Goal: Check status: Check status

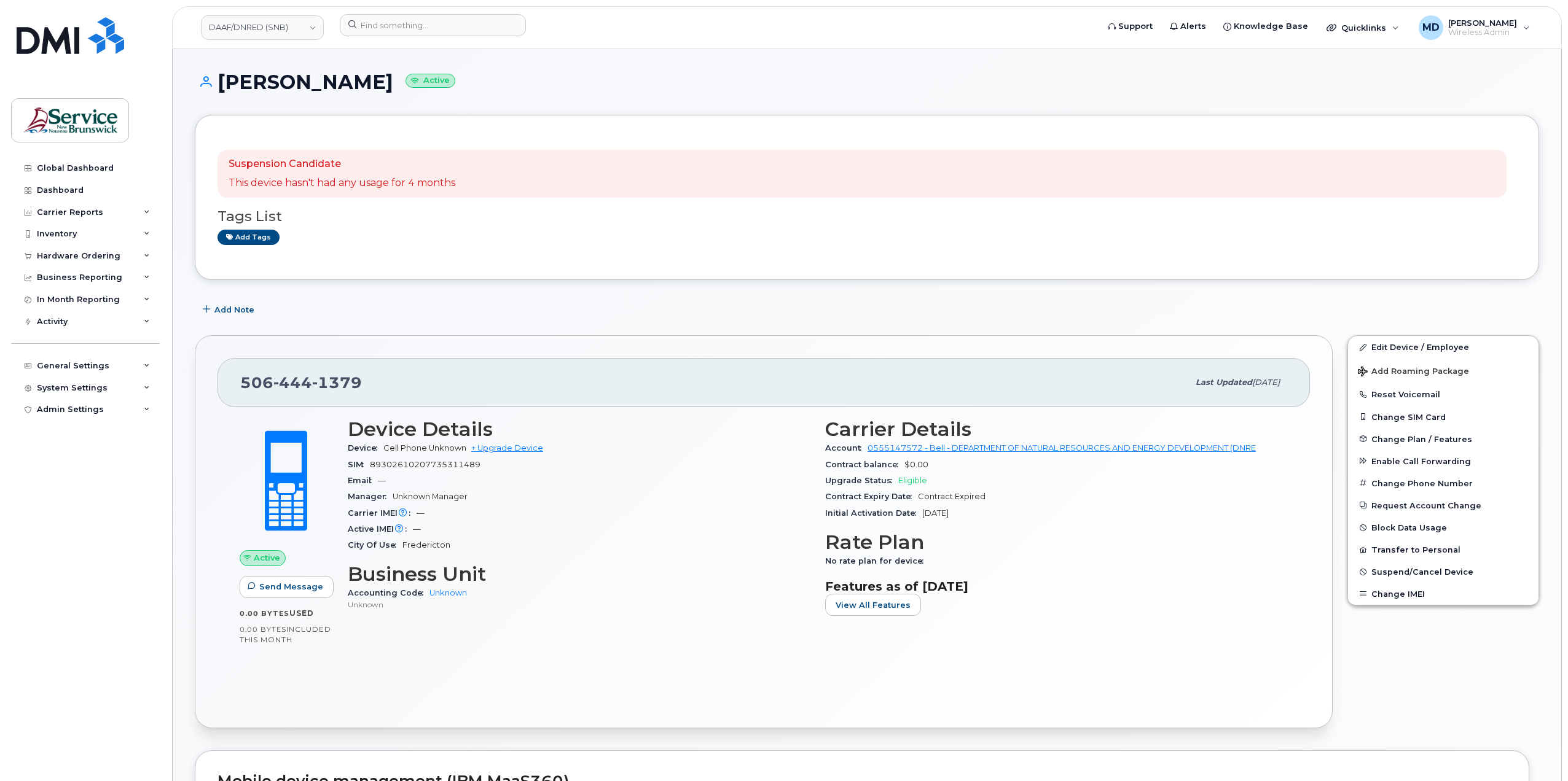
drag, startPoint x: 118, startPoint y: 606, endPoint x: 365, endPoint y: 110, distance: 554.1
click at [118, 606] on div "Global Dashboard Dashboard Carrier Reports Monthly Billing Data Daily Data Pool…" at bounding box center [86, 460] width 152 height 605
click at [294, 23] on link "DAAF/DNRED (SNB)" at bounding box center [263, 28] width 123 height 25
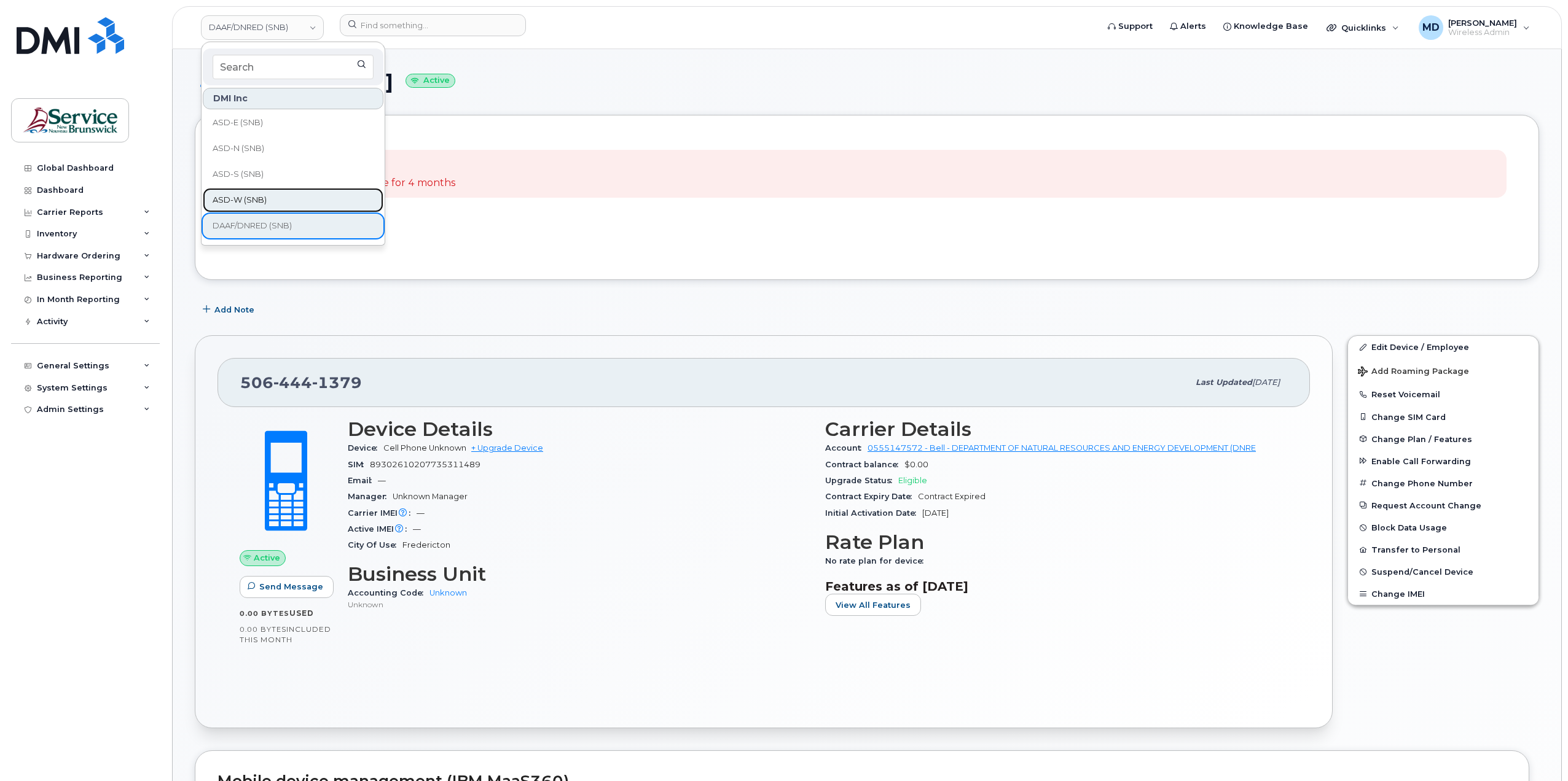
click at [267, 197] on link "ASD-W (SNB)" at bounding box center [293, 200] width 181 height 25
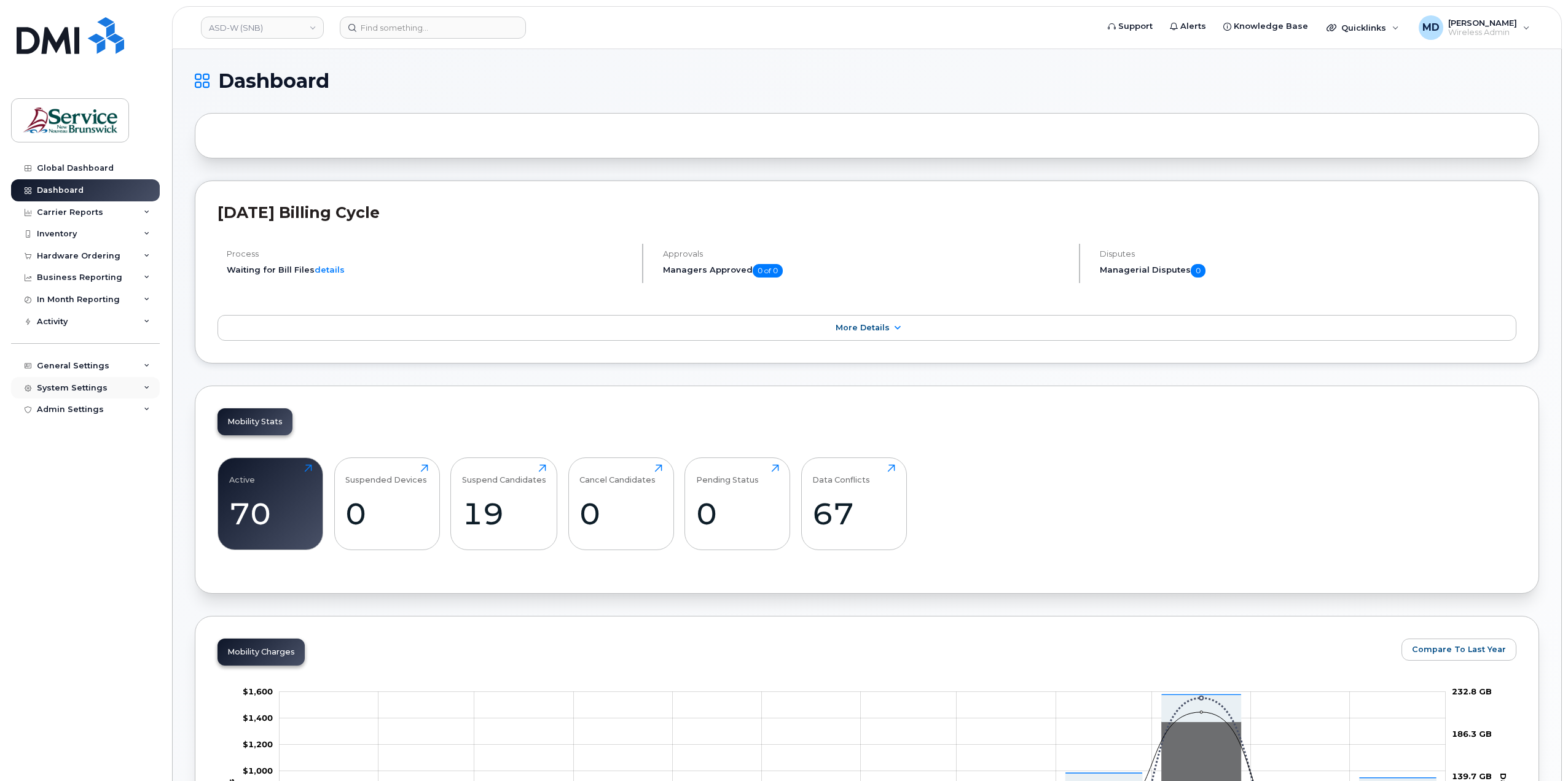
click at [78, 387] on div "System Settings" at bounding box center [72, 388] width 71 height 10
click at [88, 452] on div "Plans and Features" at bounding box center [84, 457] width 82 height 11
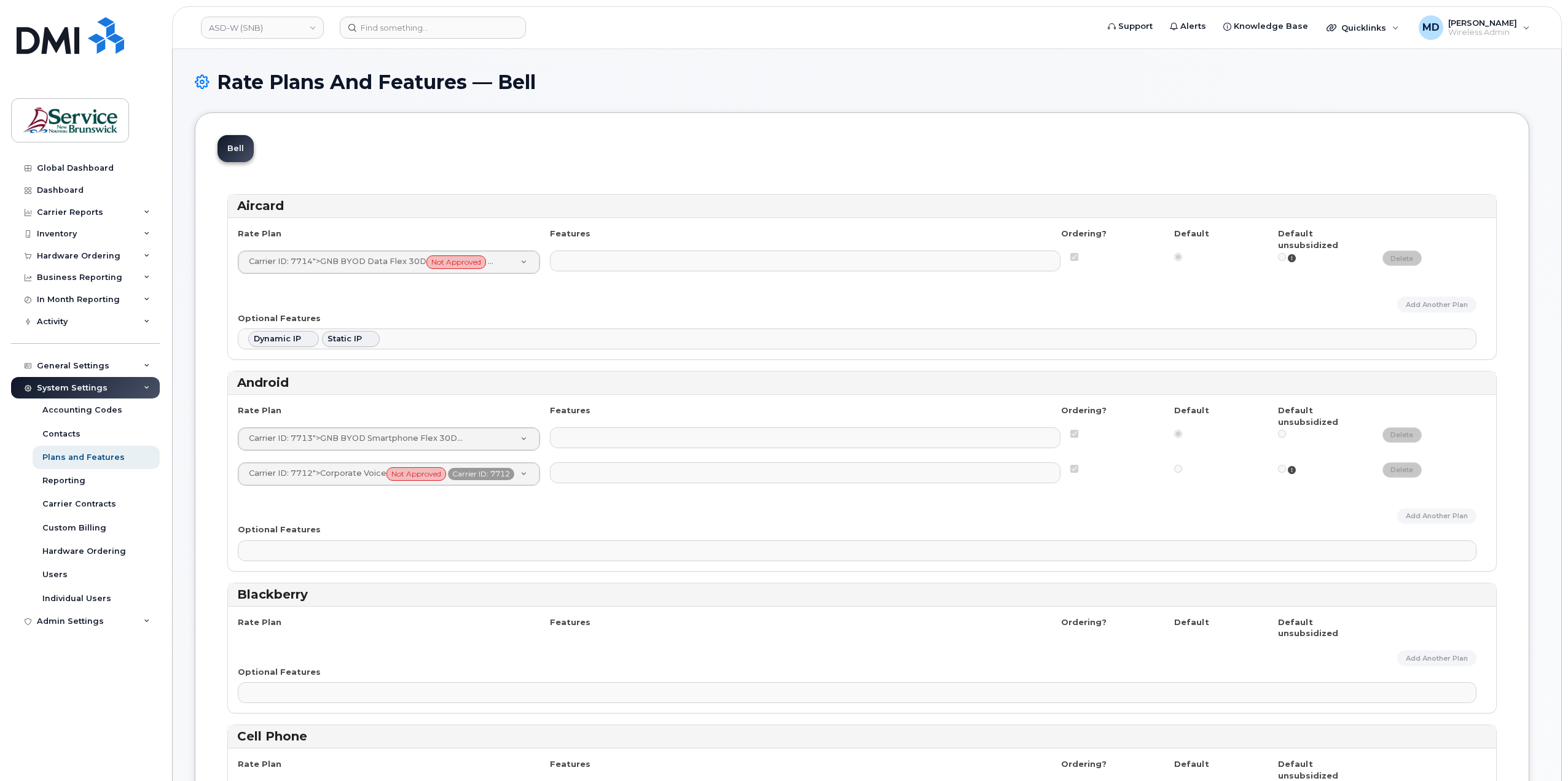
select select
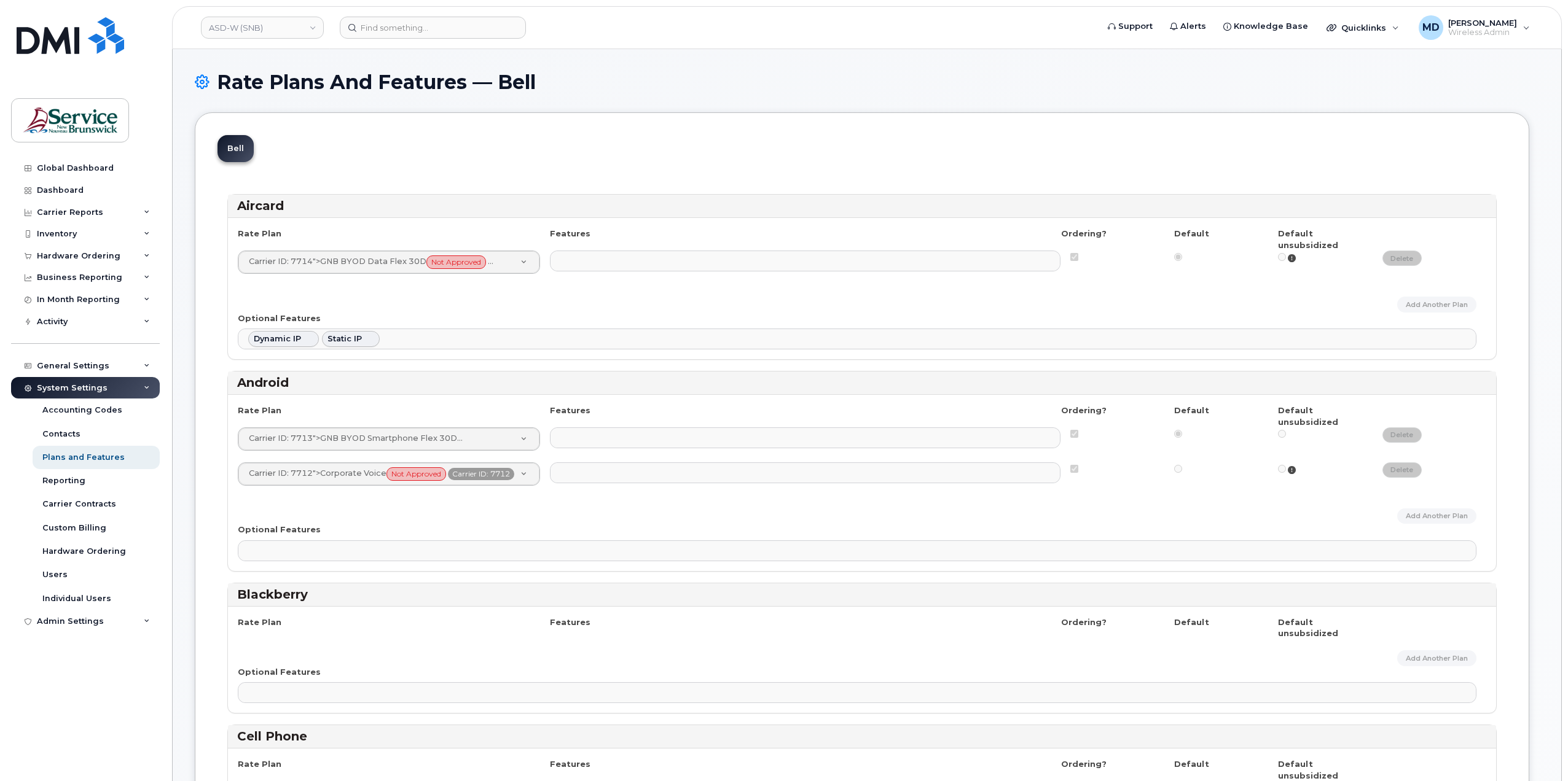
select select
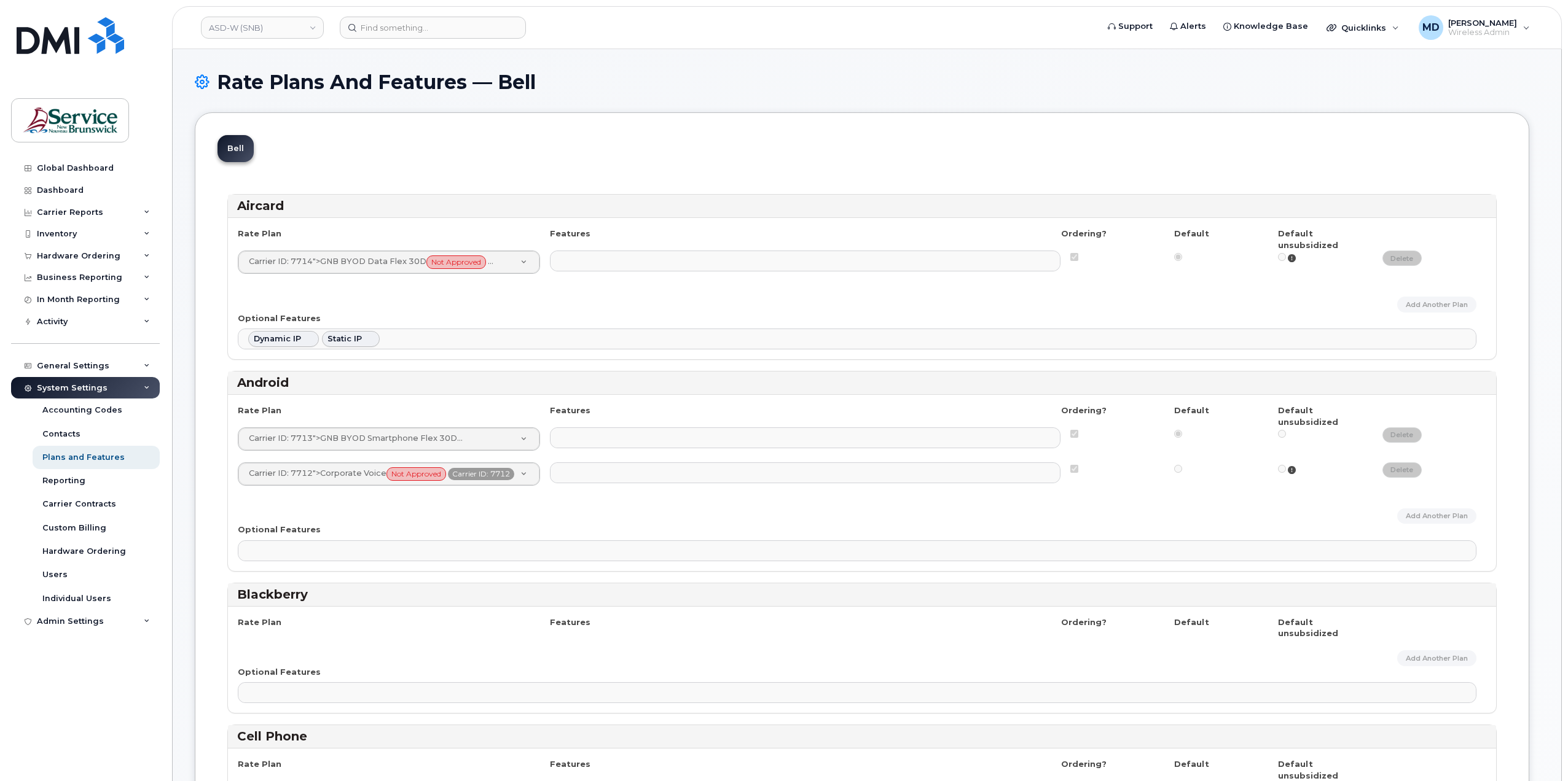
select select
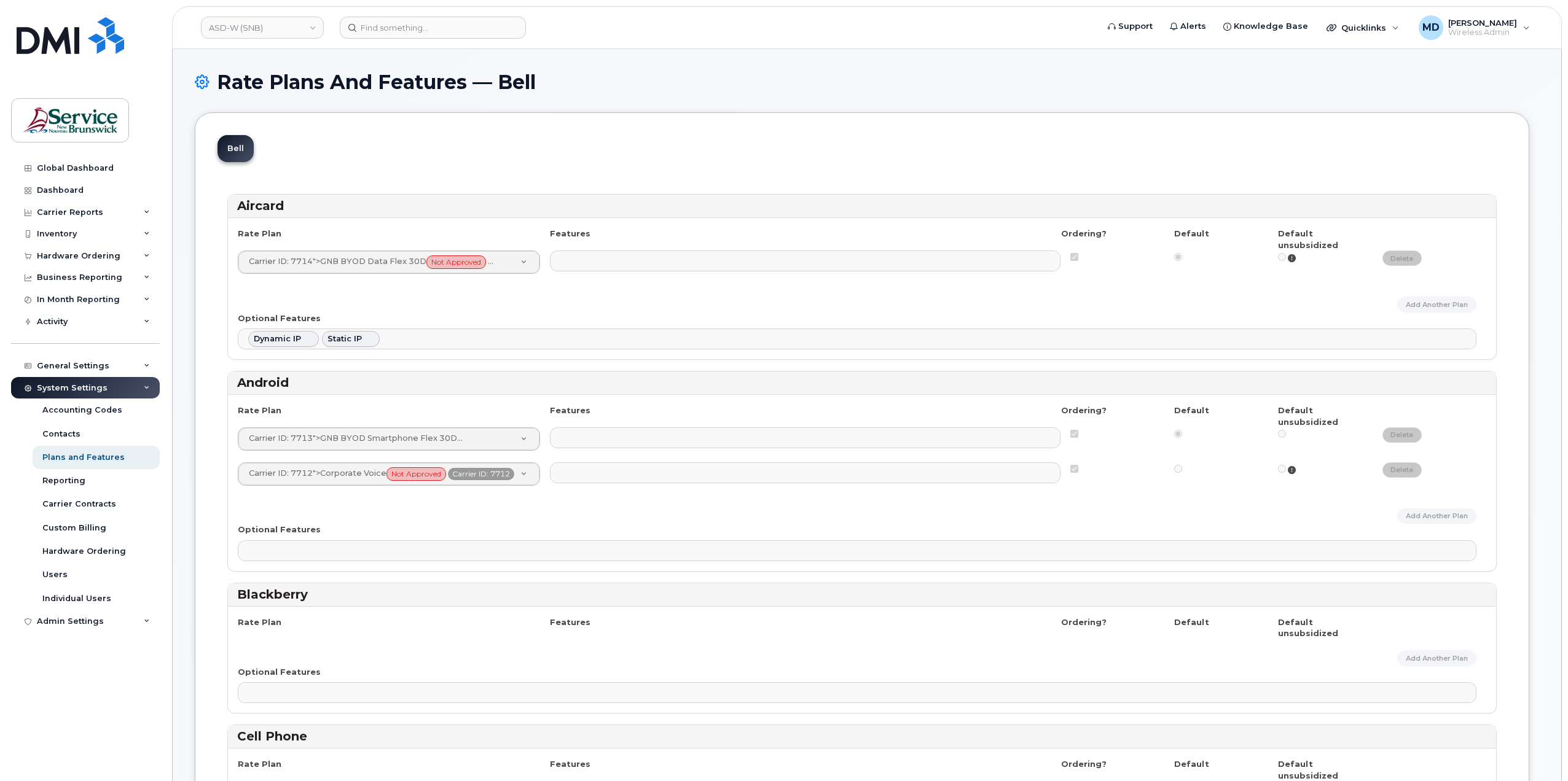
select select
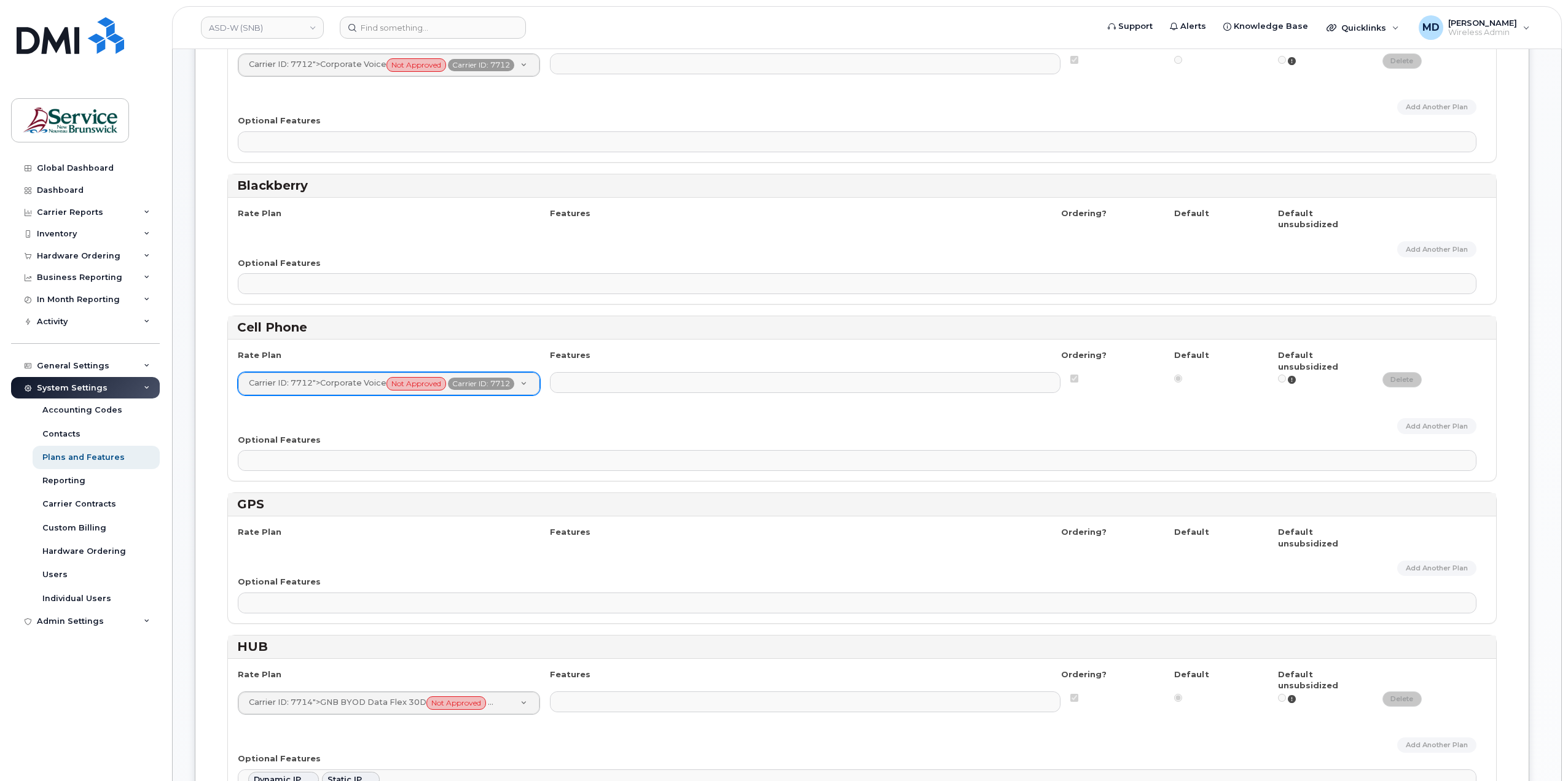
scroll to position [614, 0]
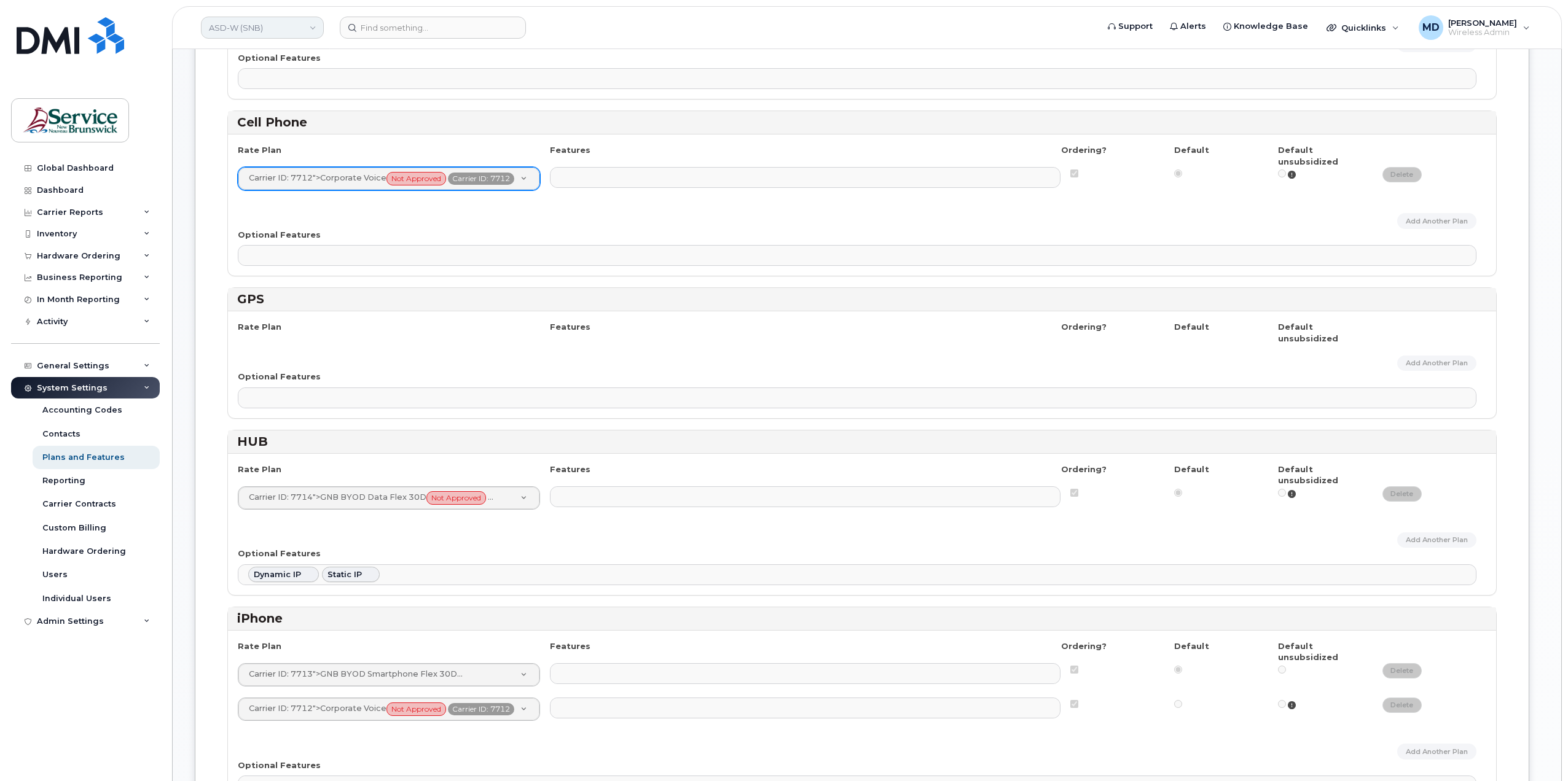
click at [255, 34] on link "ASD-W (SNB)" at bounding box center [263, 27] width 123 height 22
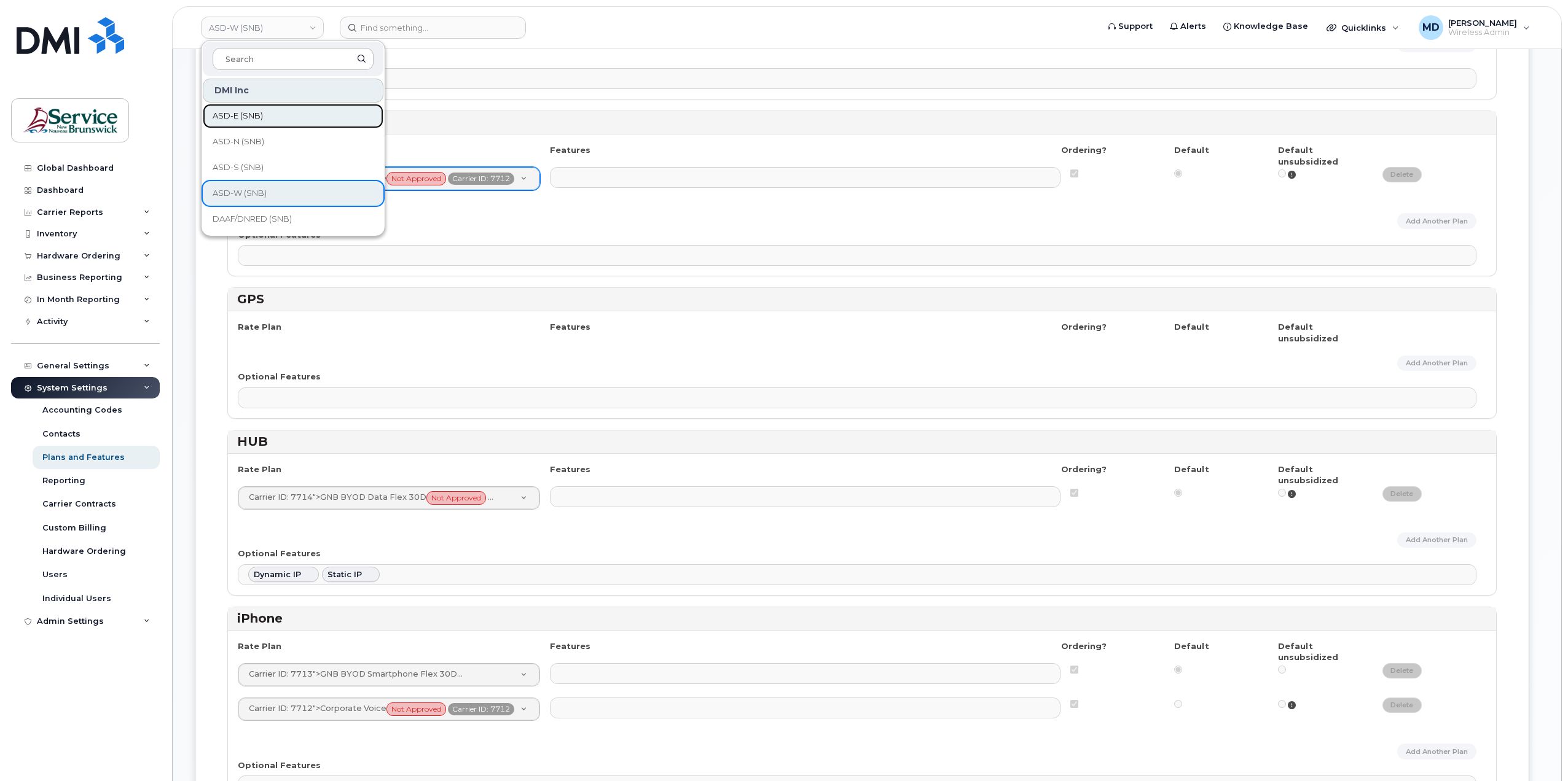
click at [243, 116] on span "ASD-E (SNB)" at bounding box center [237, 116] width 50 height 12
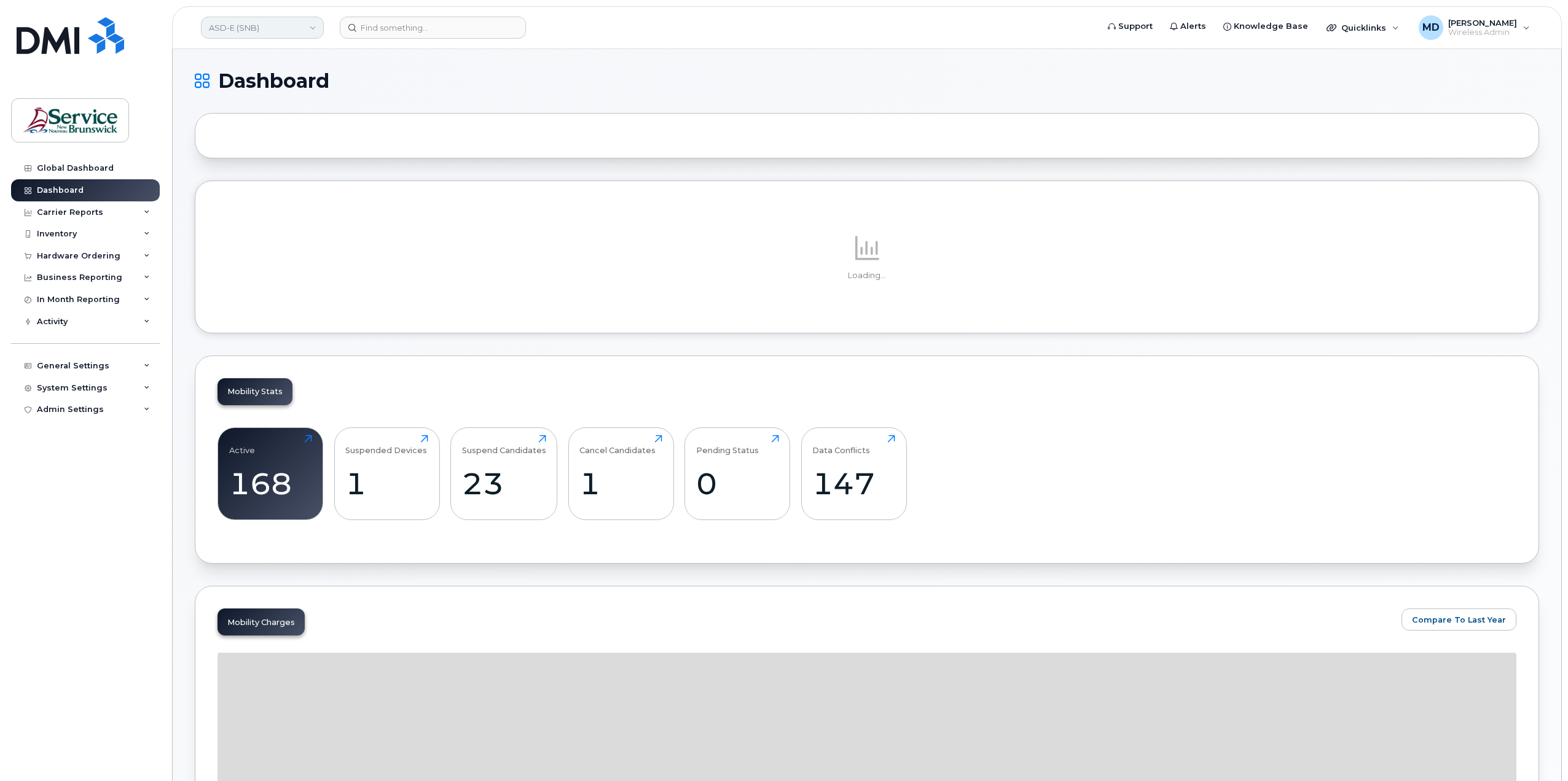
click at [261, 30] on link "ASD-E (SNB)" at bounding box center [263, 27] width 123 height 22
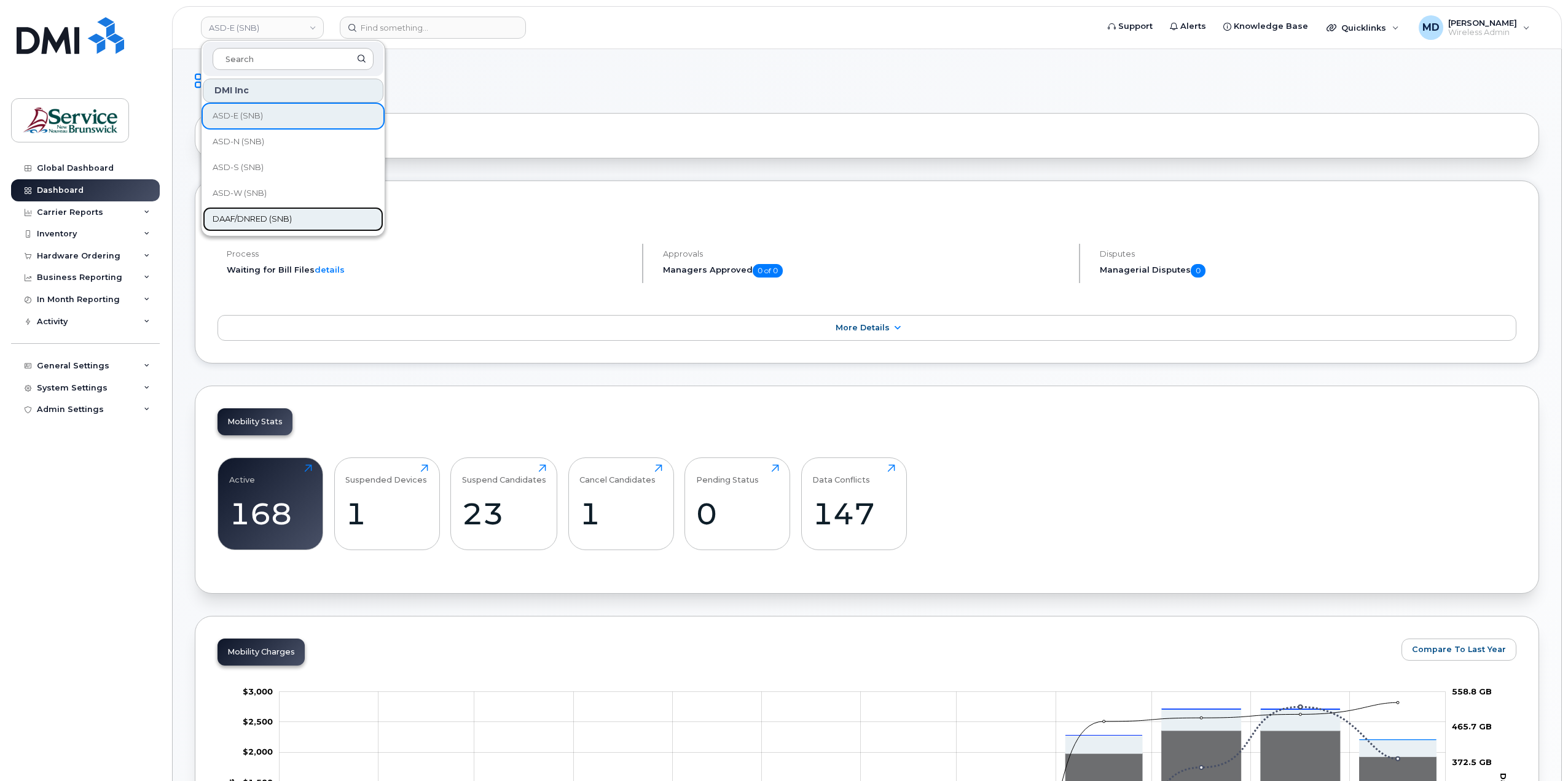
click at [253, 221] on span "DAAF/DNRED (SNB)" at bounding box center [252, 219] width 80 height 12
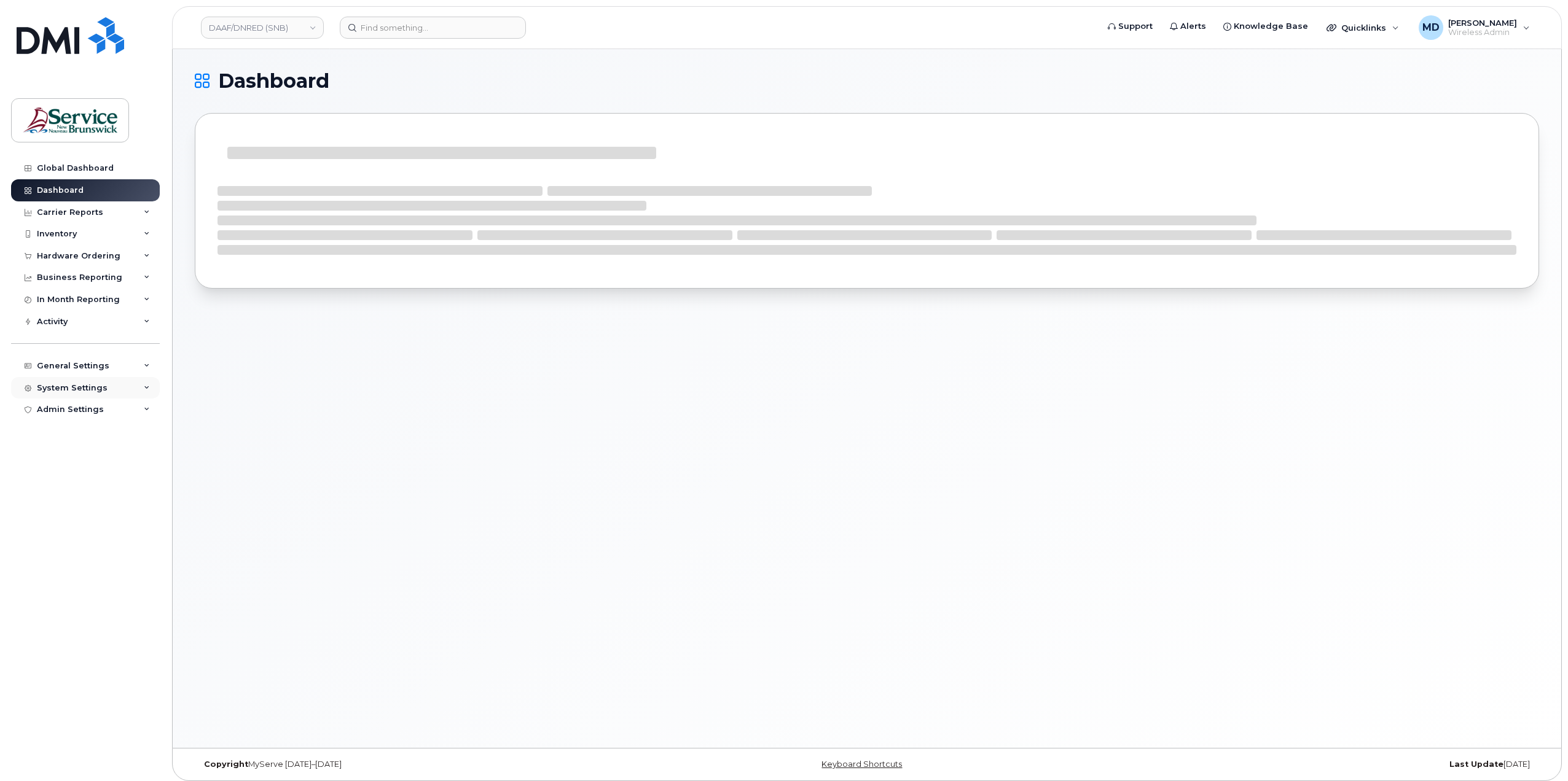
click at [92, 390] on div "System Settings" at bounding box center [72, 388] width 71 height 10
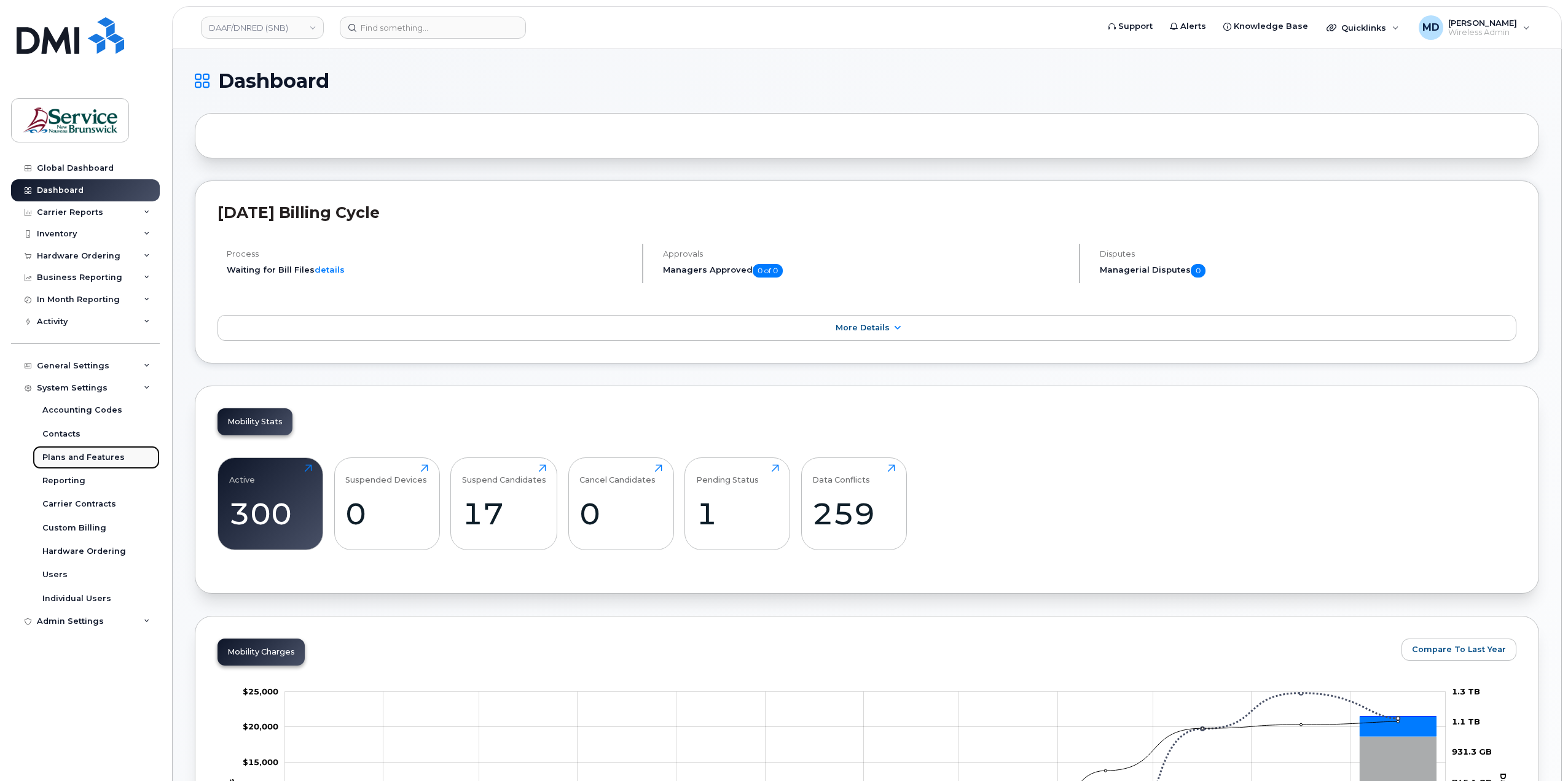
click at [78, 459] on div "Plans and Features" at bounding box center [84, 457] width 82 height 11
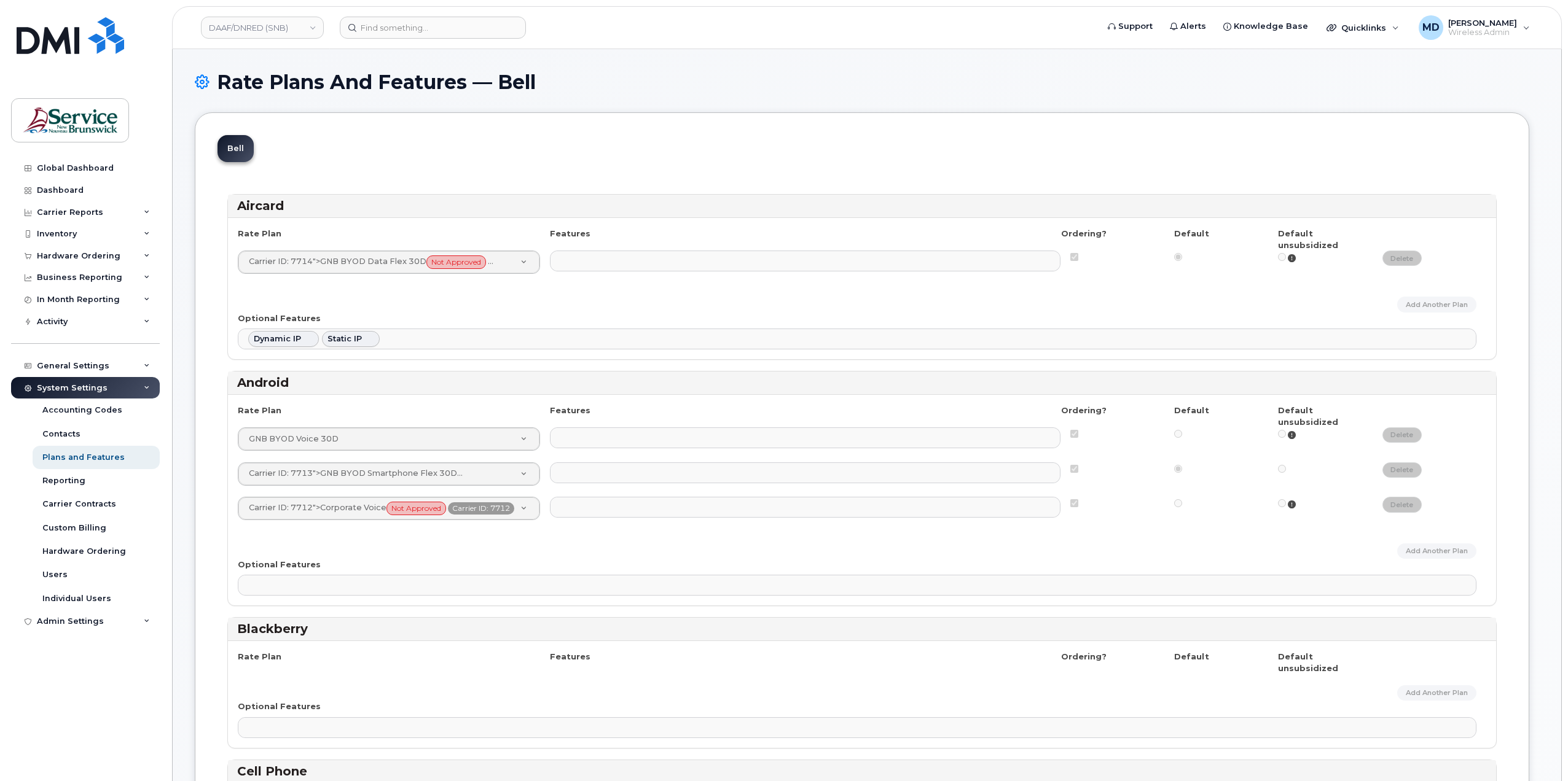
select select
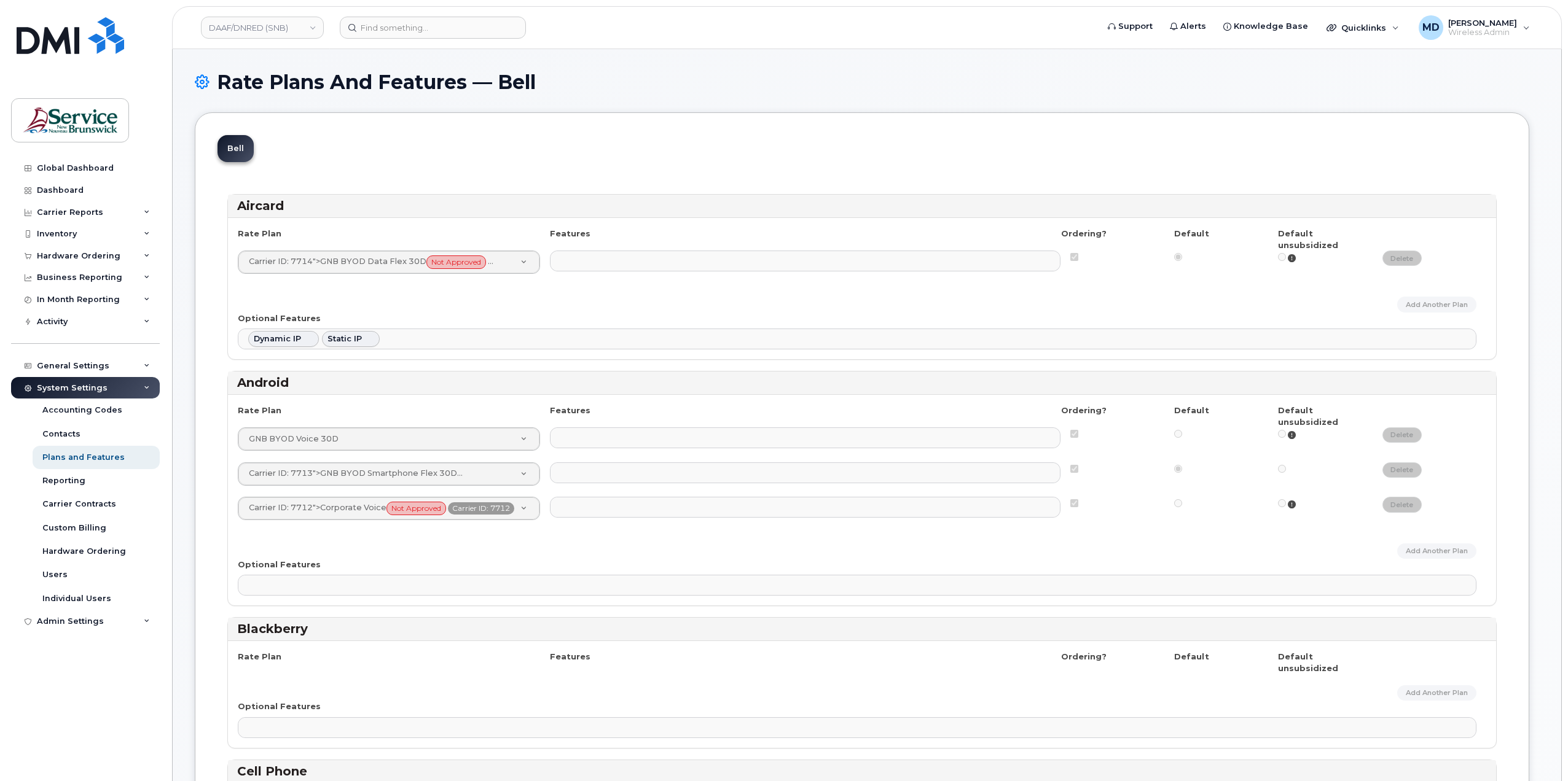
select select
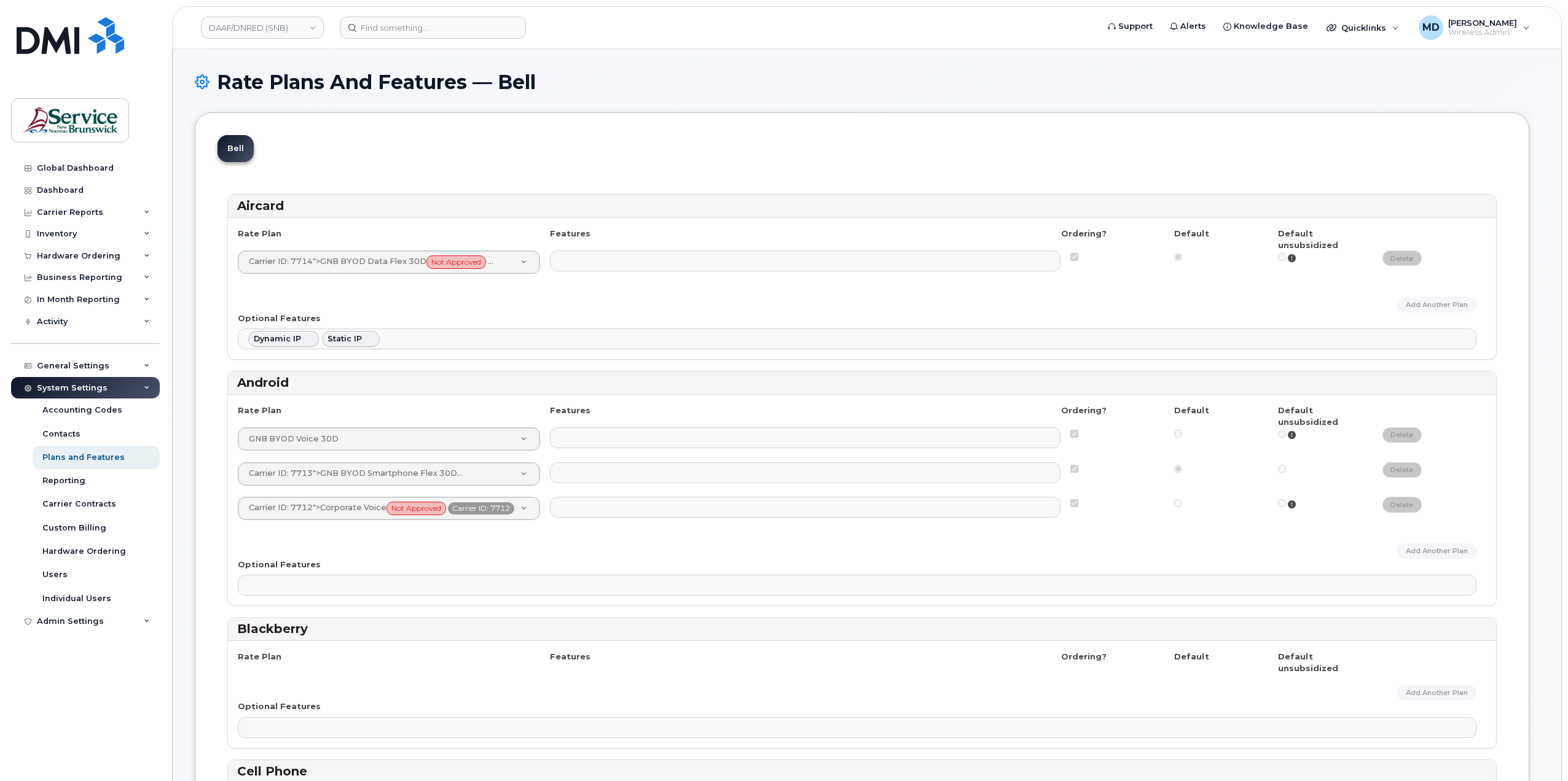
select select
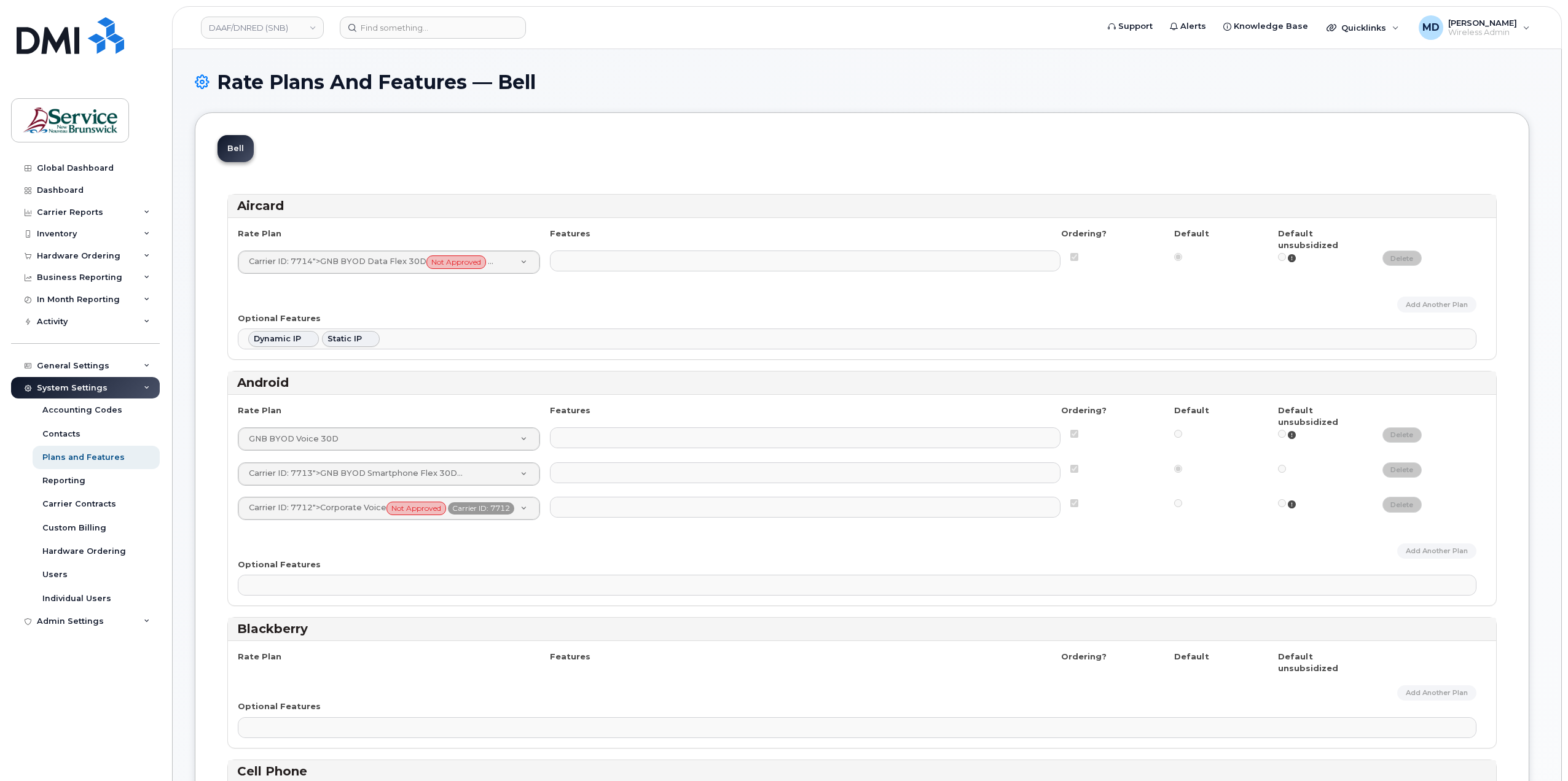
select select
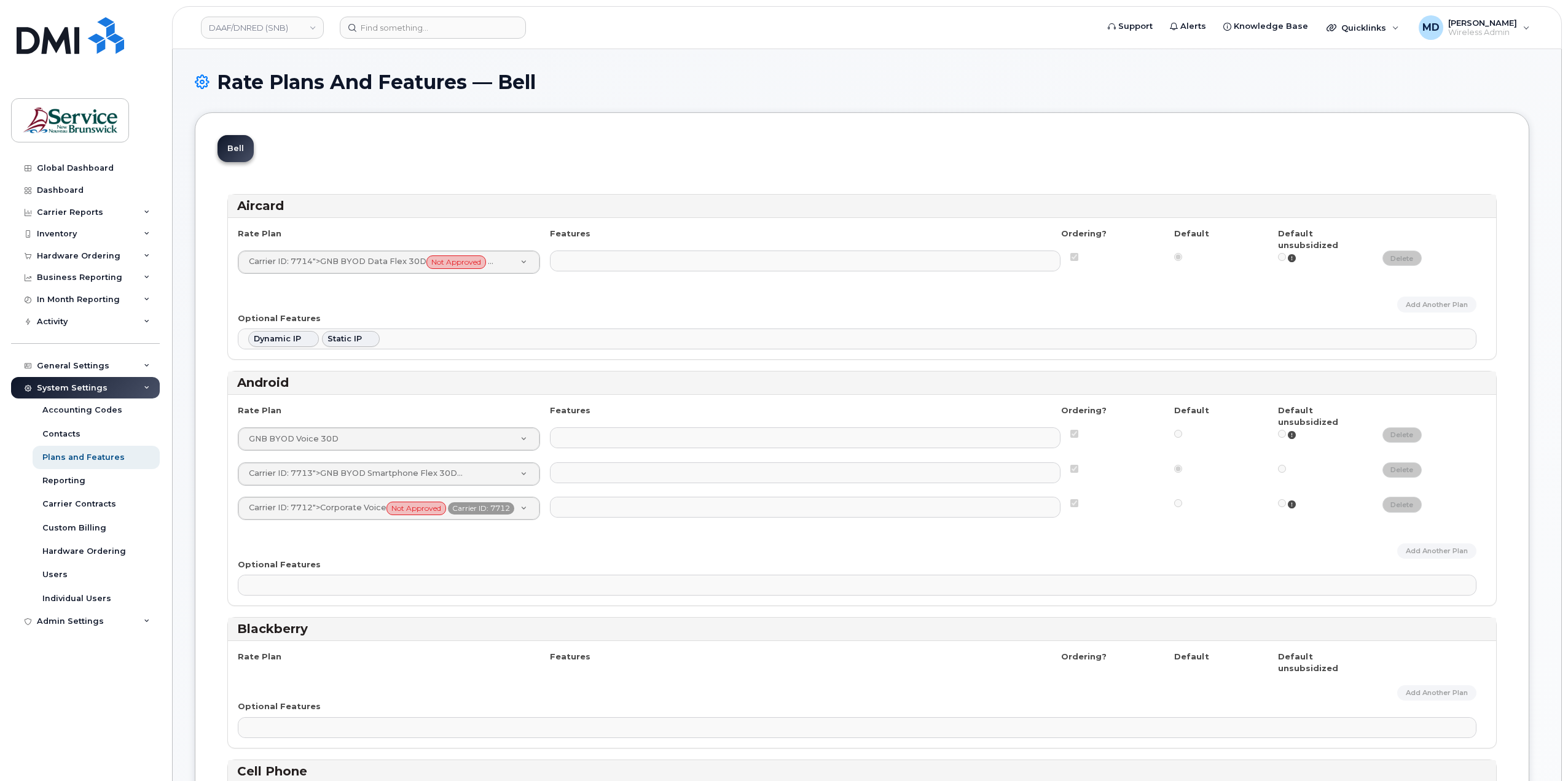
select select
click at [263, 23] on link "DAAF/DNRED (SNB)" at bounding box center [263, 27] width 123 height 22
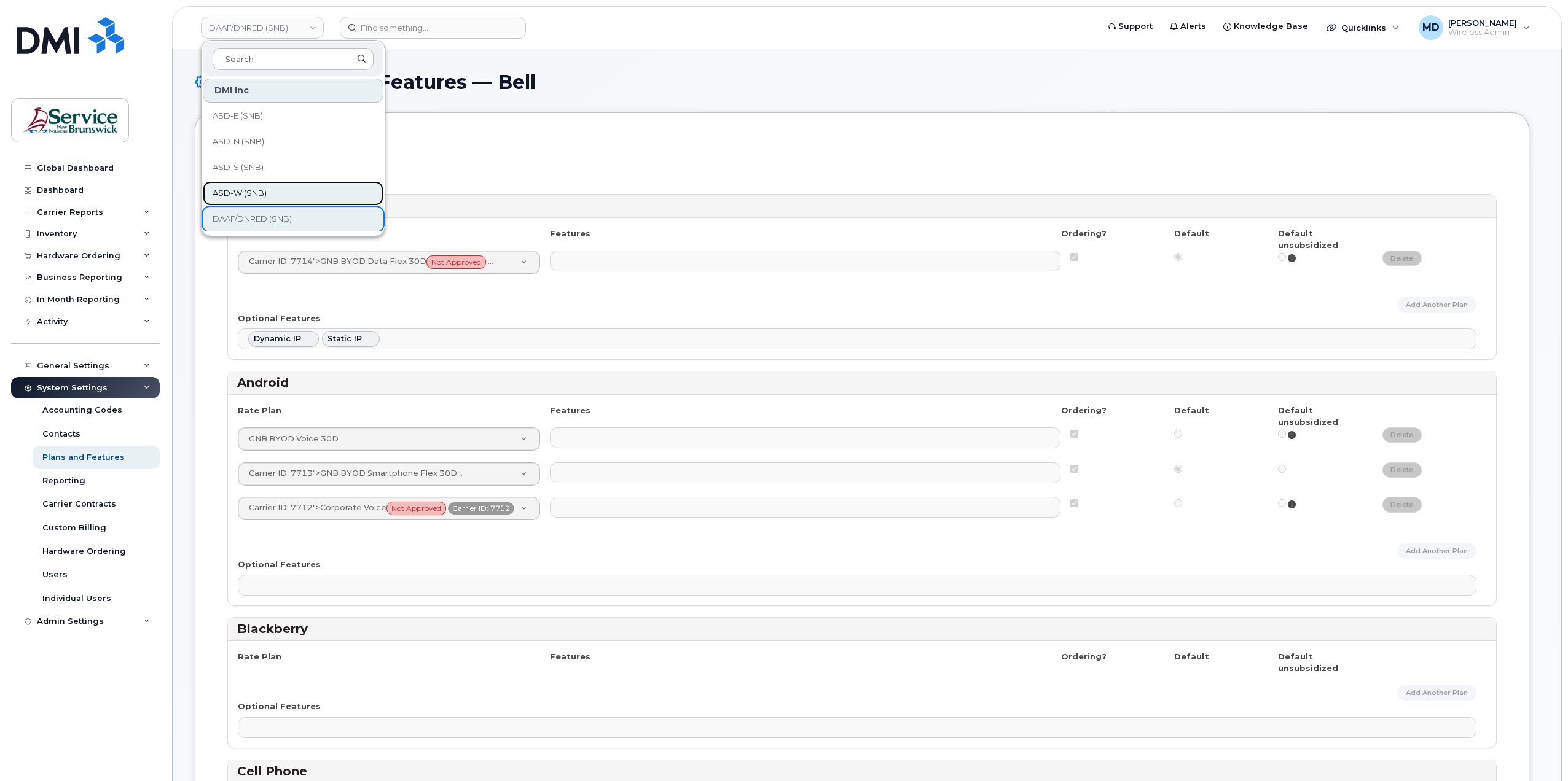
click at [251, 193] on span "ASD-W (SNB)" at bounding box center [240, 193] width 54 height 12
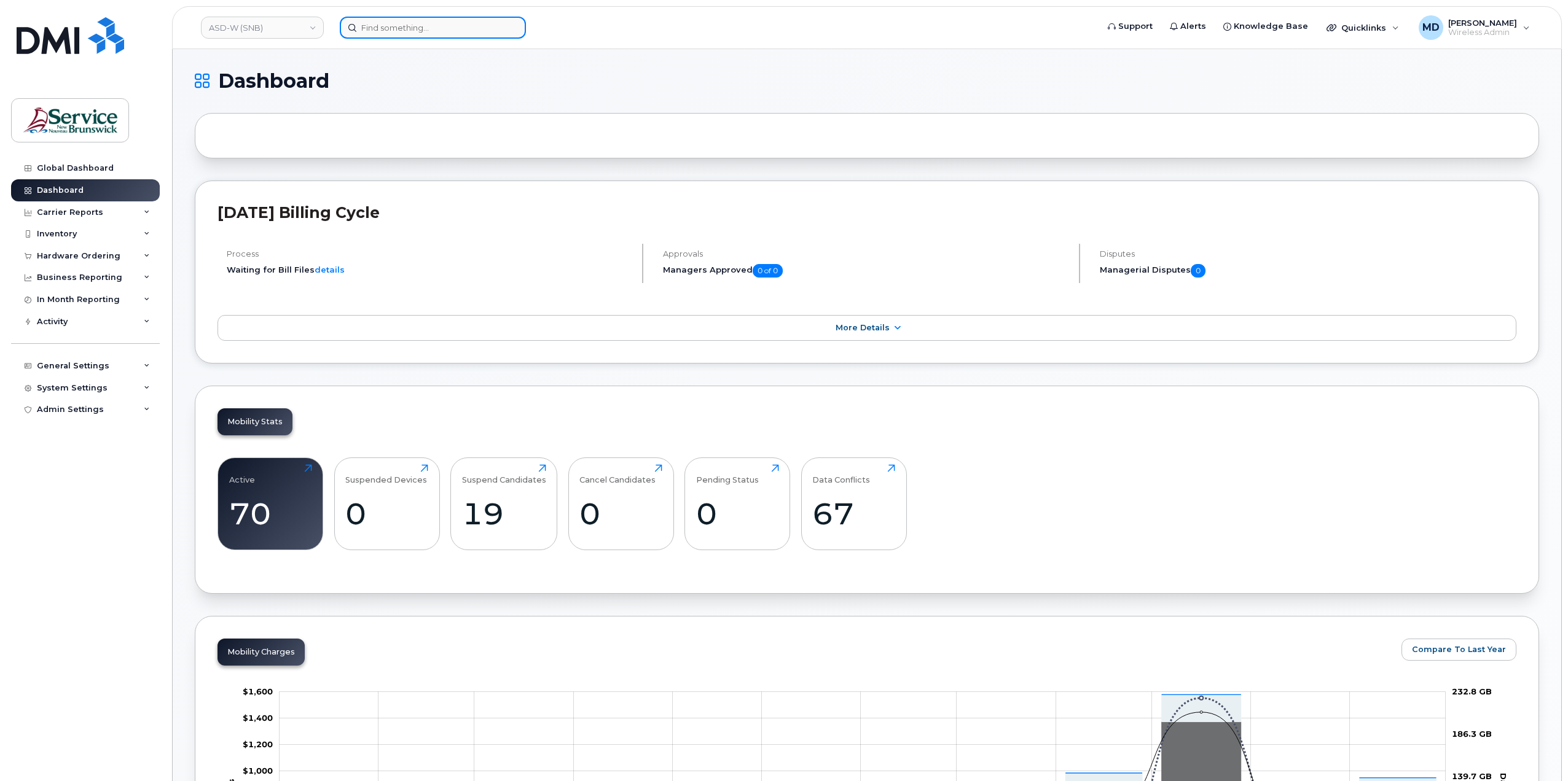
click at [437, 30] on input at bounding box center [432, 27] width 186 height 22
paste input "5062302708"
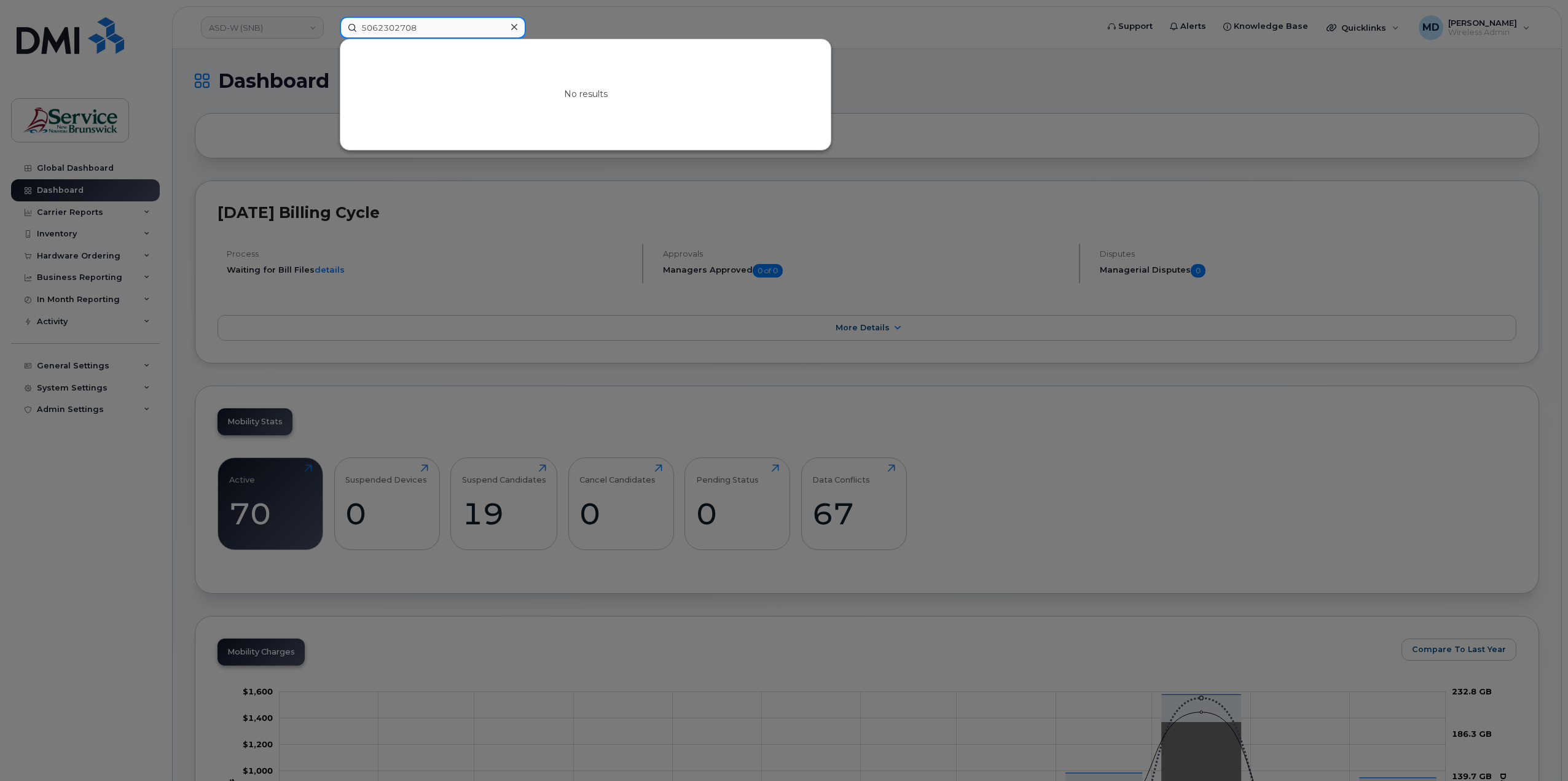
type input "5062302708"
click at [513, 28] on icon at bounding box center [514, 26] width 6 height 6
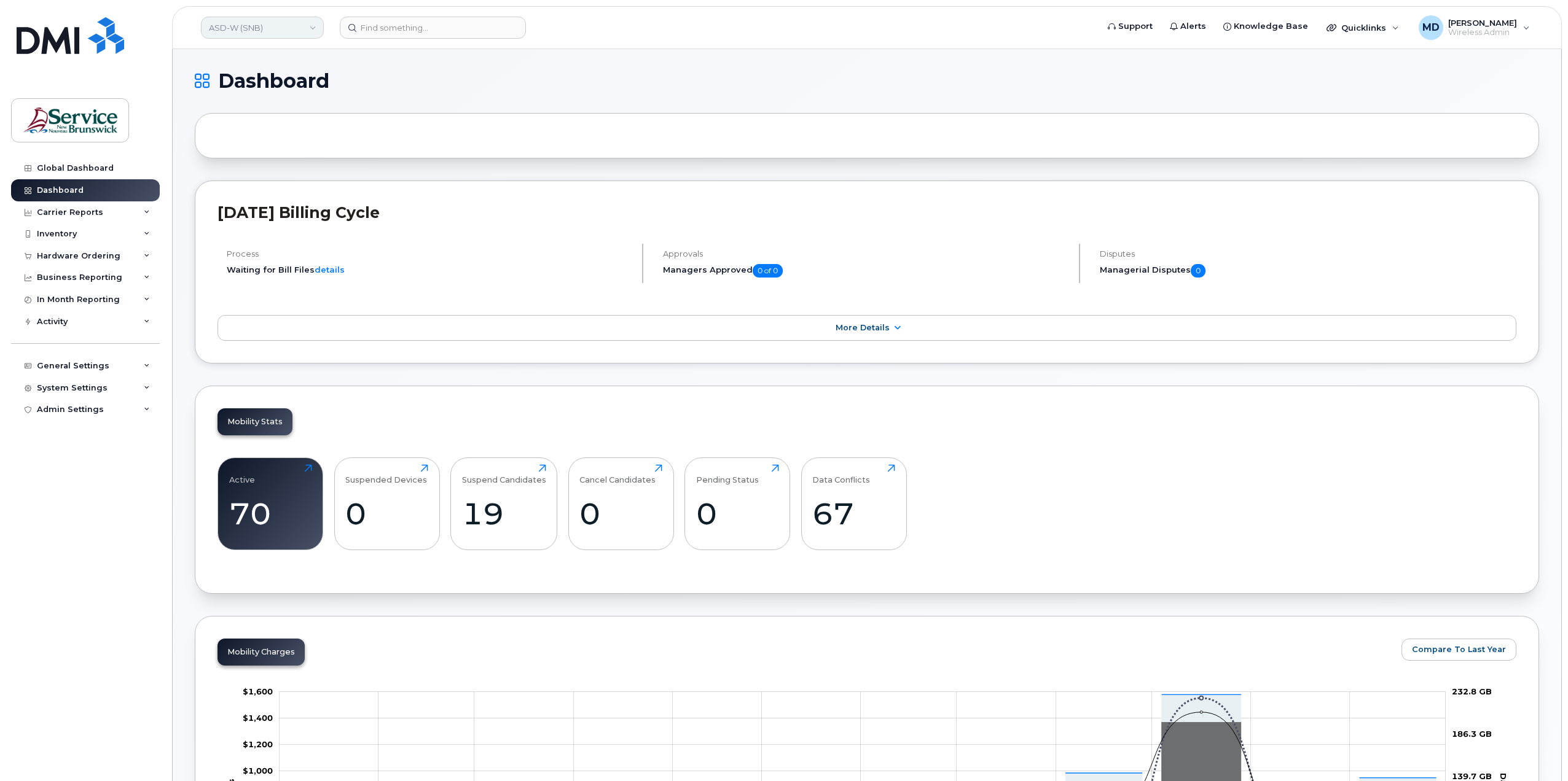
click at [300, 25] on link "ASD-W (SNB)" at bounding box center [263, 27] width 123 height 22
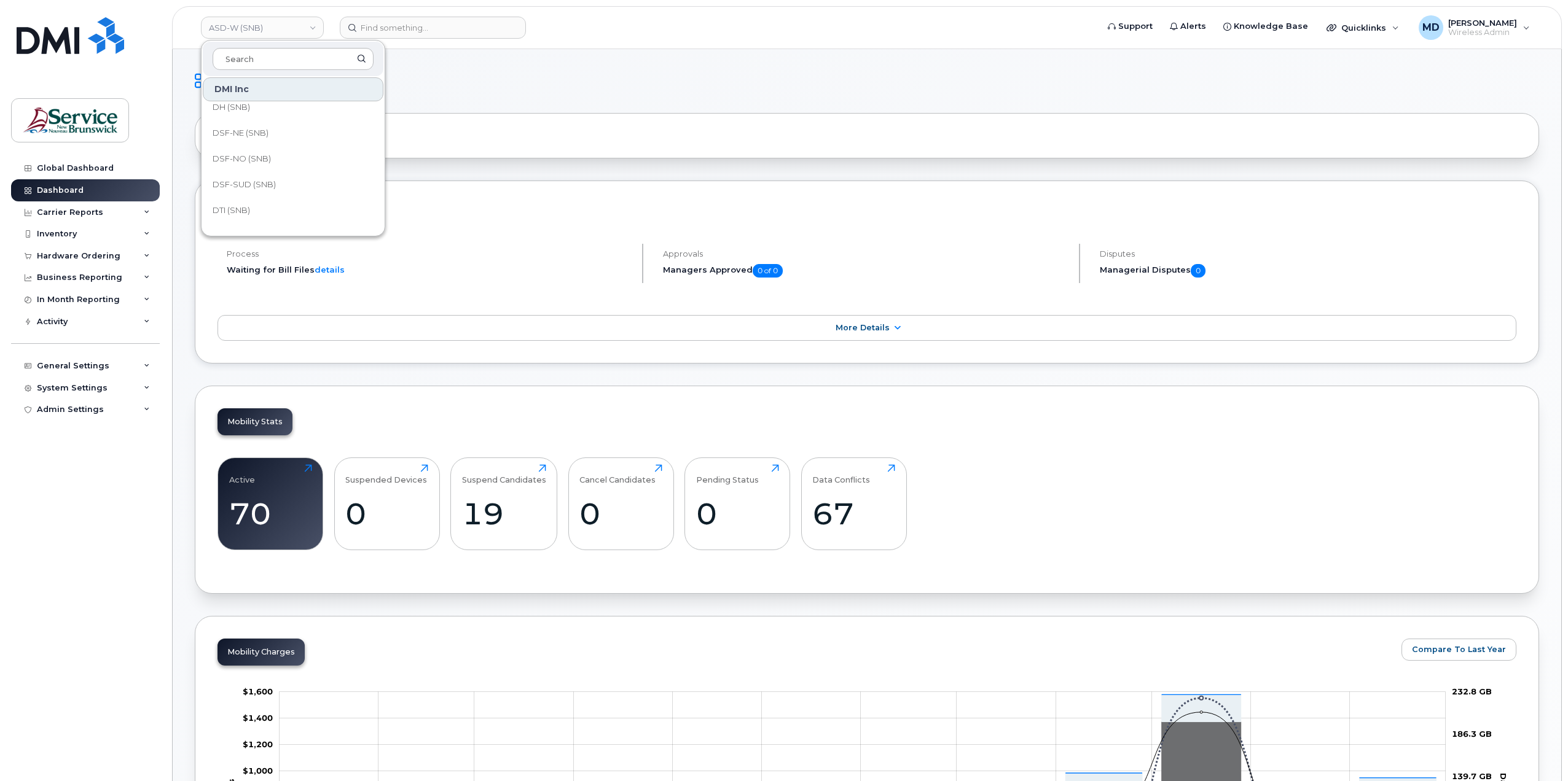
scroll to position [160, 0]
click at [282, 161] on link "DSF-SUD (SNB)" at bounding box center [293, 162] width 181 height 25
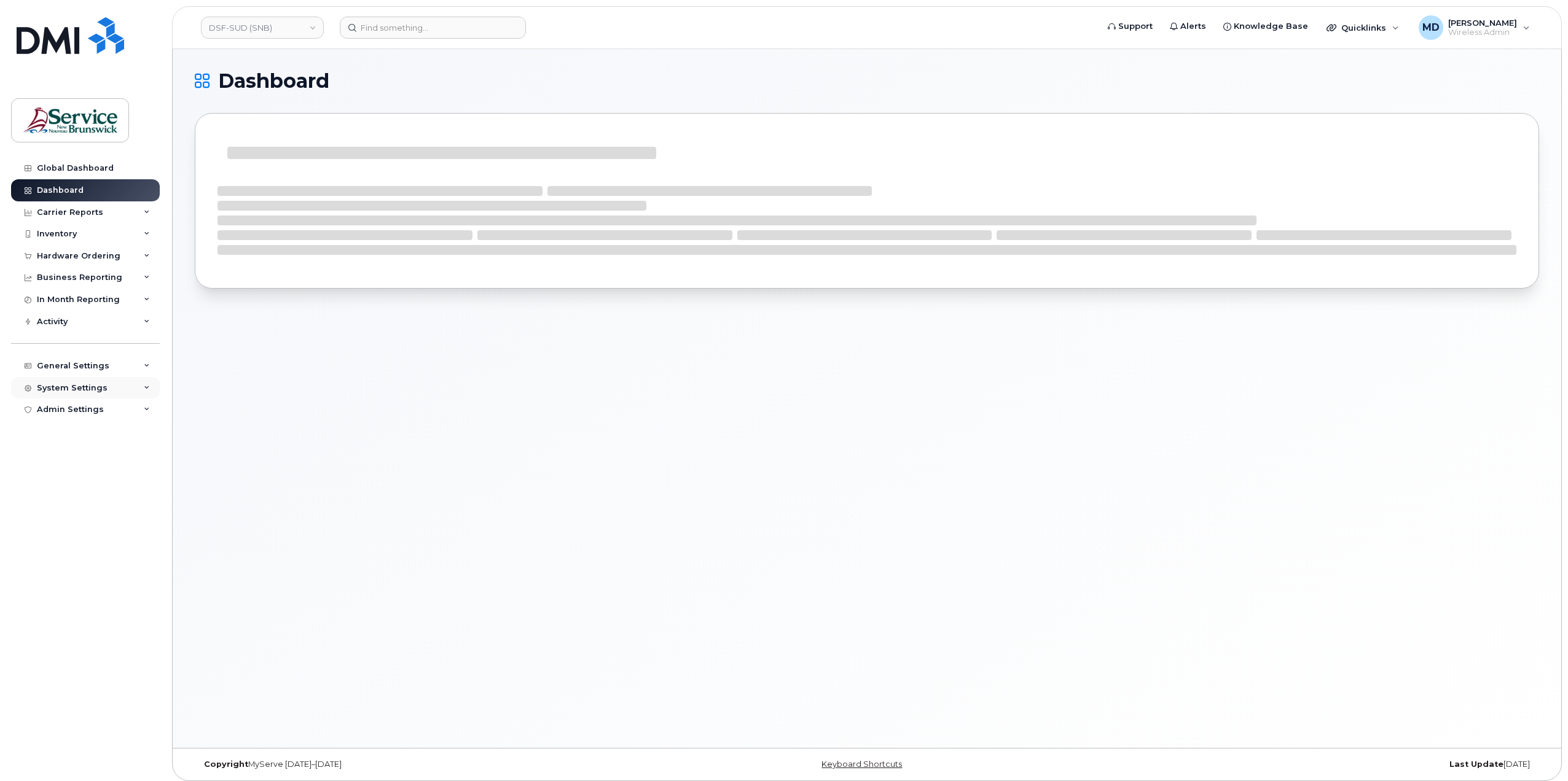
click at [62, 389] on div "System Settings" at bounding box center [72, 388] width 71 height 10
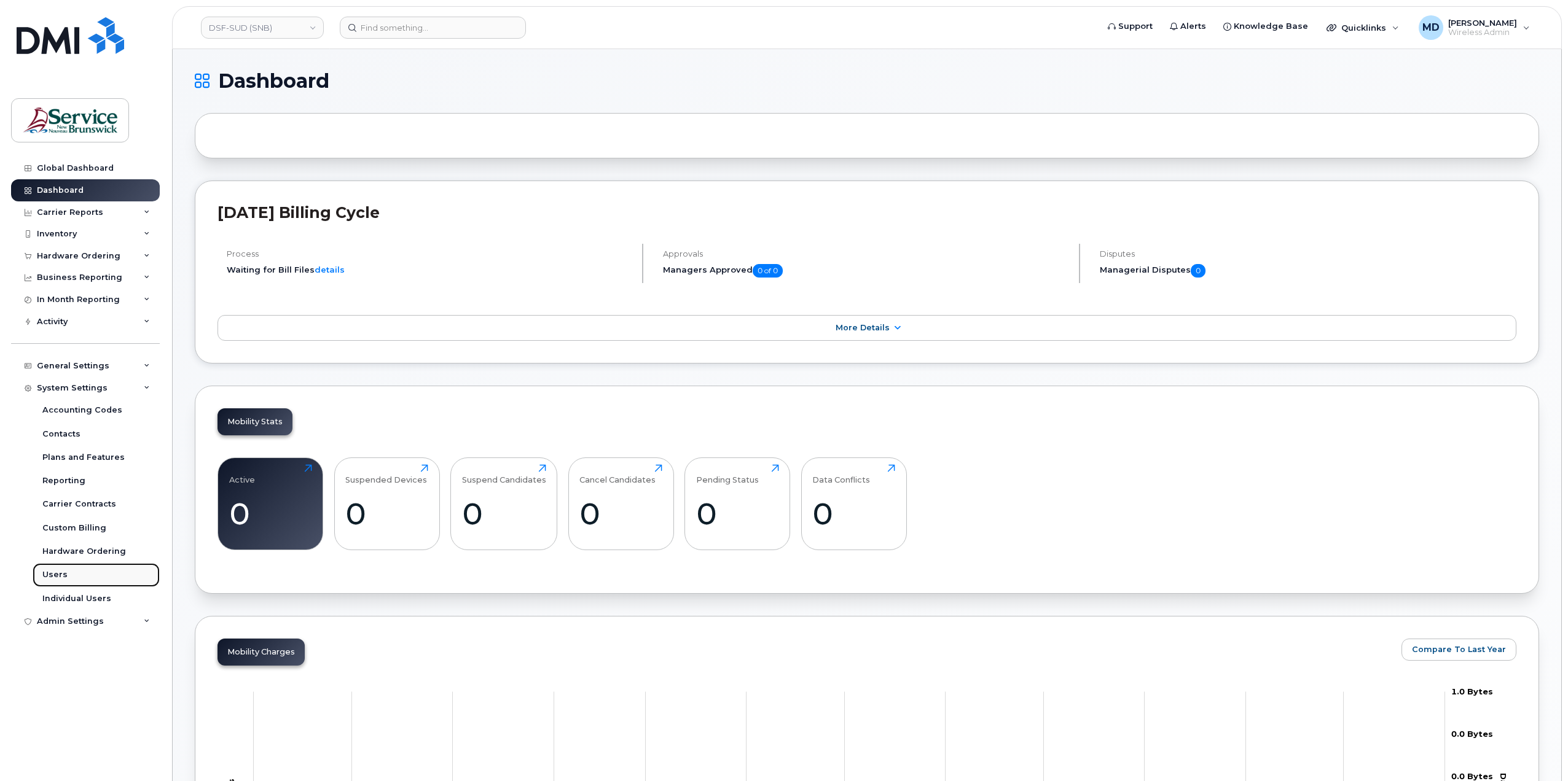
click at [51, 579] on div "Users" at bounding box center [55, 574] width 25 height 11
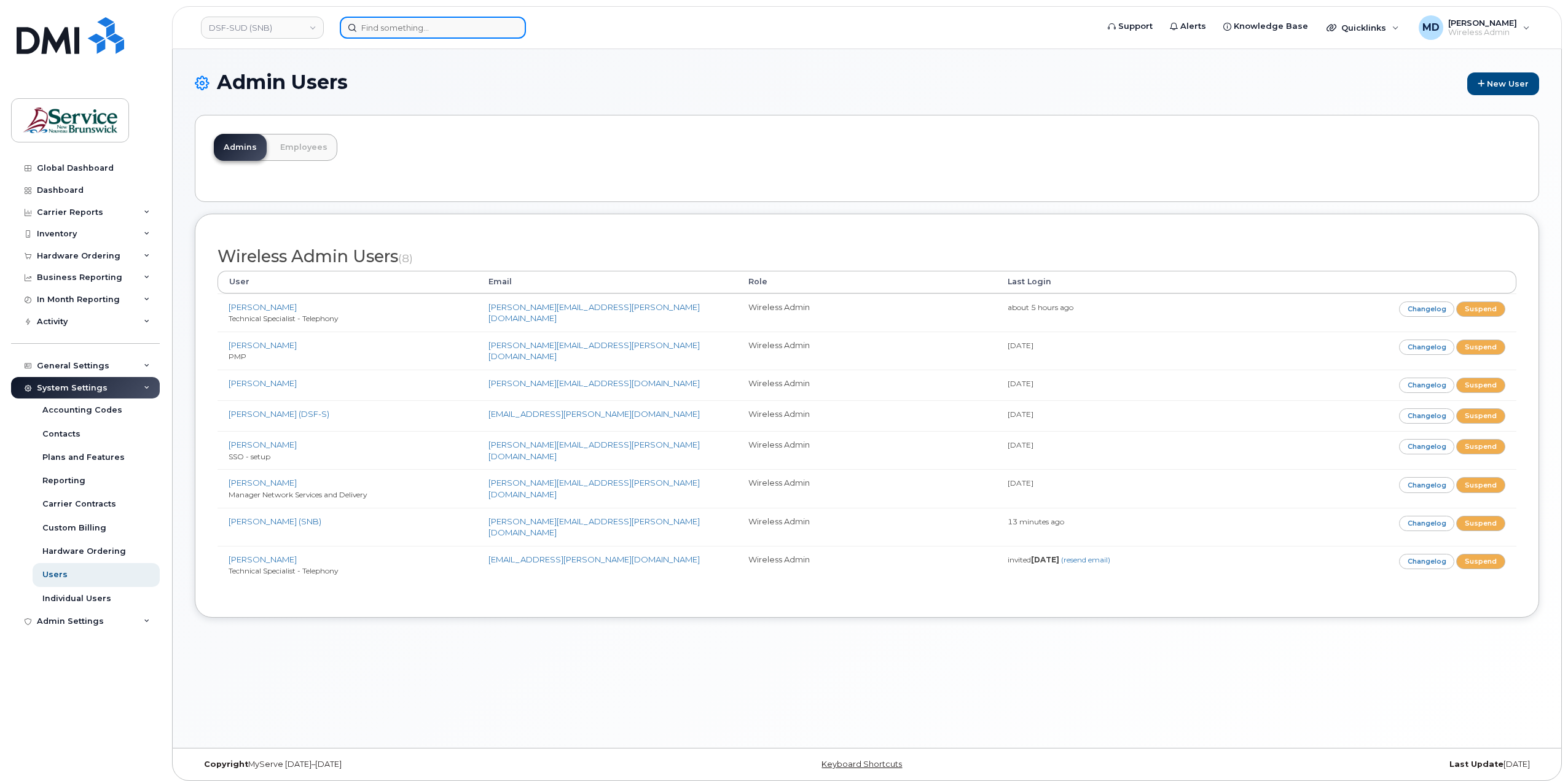
click at [393, 33] on input at bounding box center [432, 27] width 186 height 22
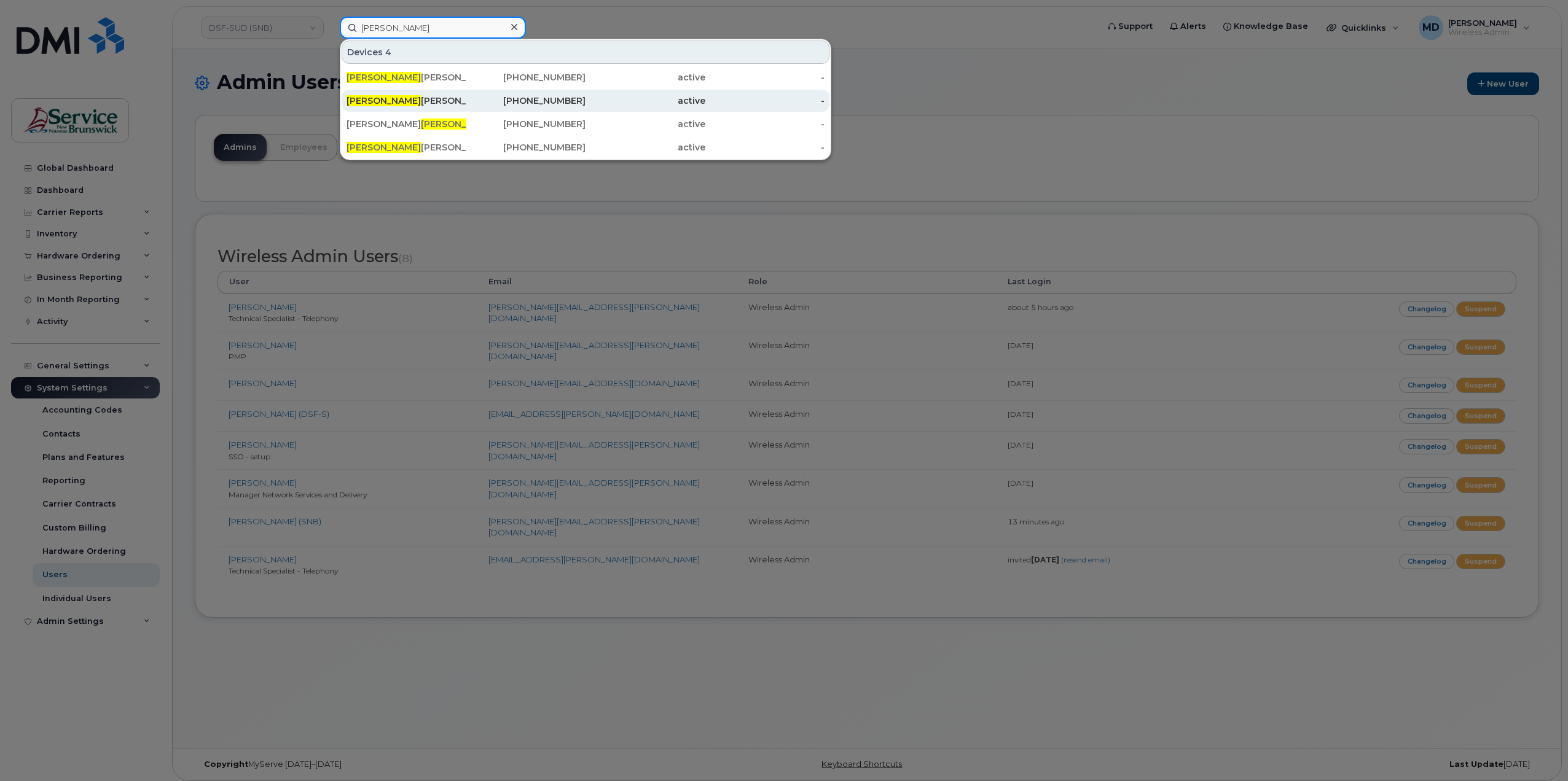
type input "derrick"
click at [379, 92] on div "Derrick Laskey" at bounding box center [406, 100] width 120 height 22
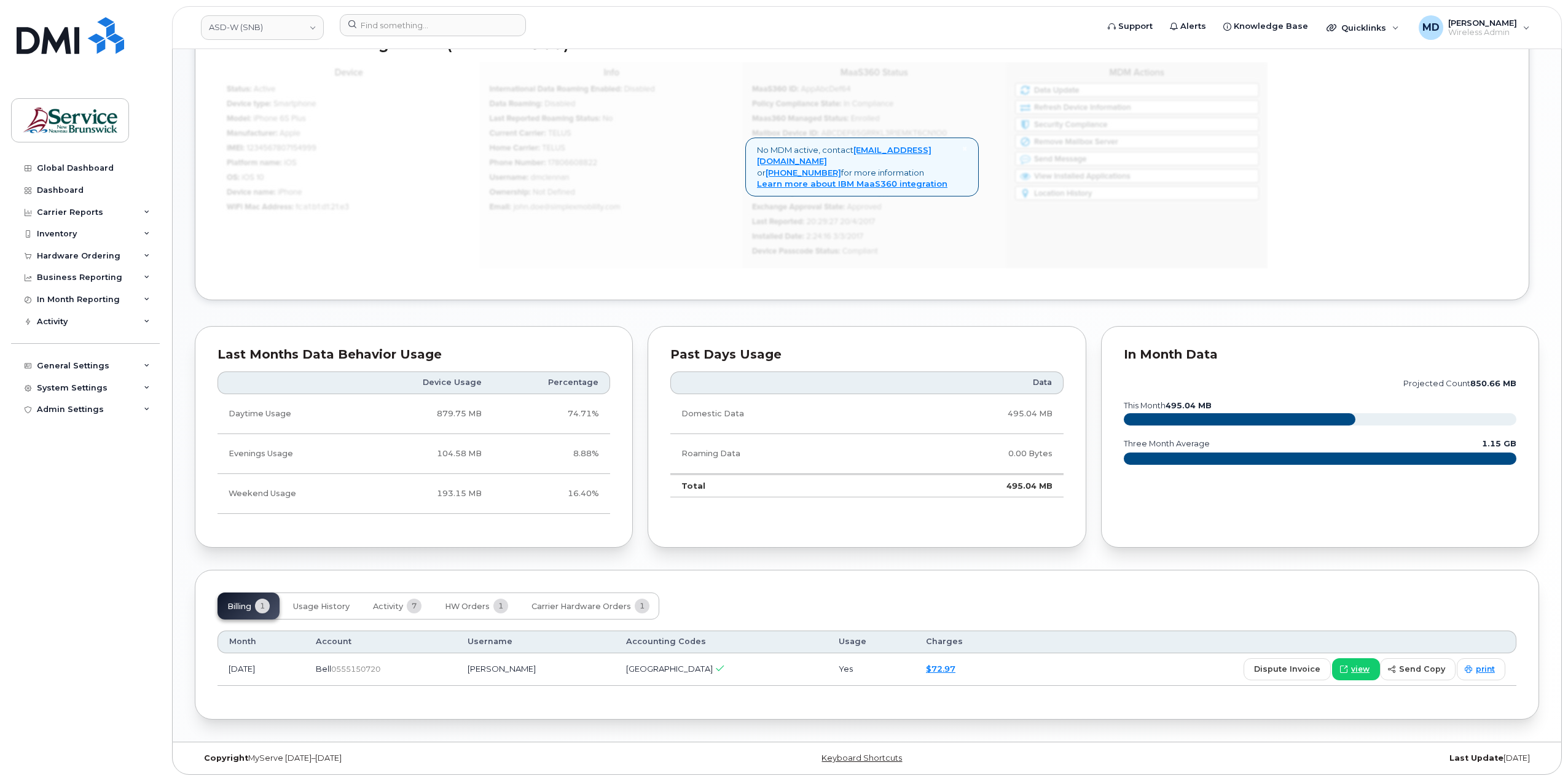
scroll to position [80, 0]
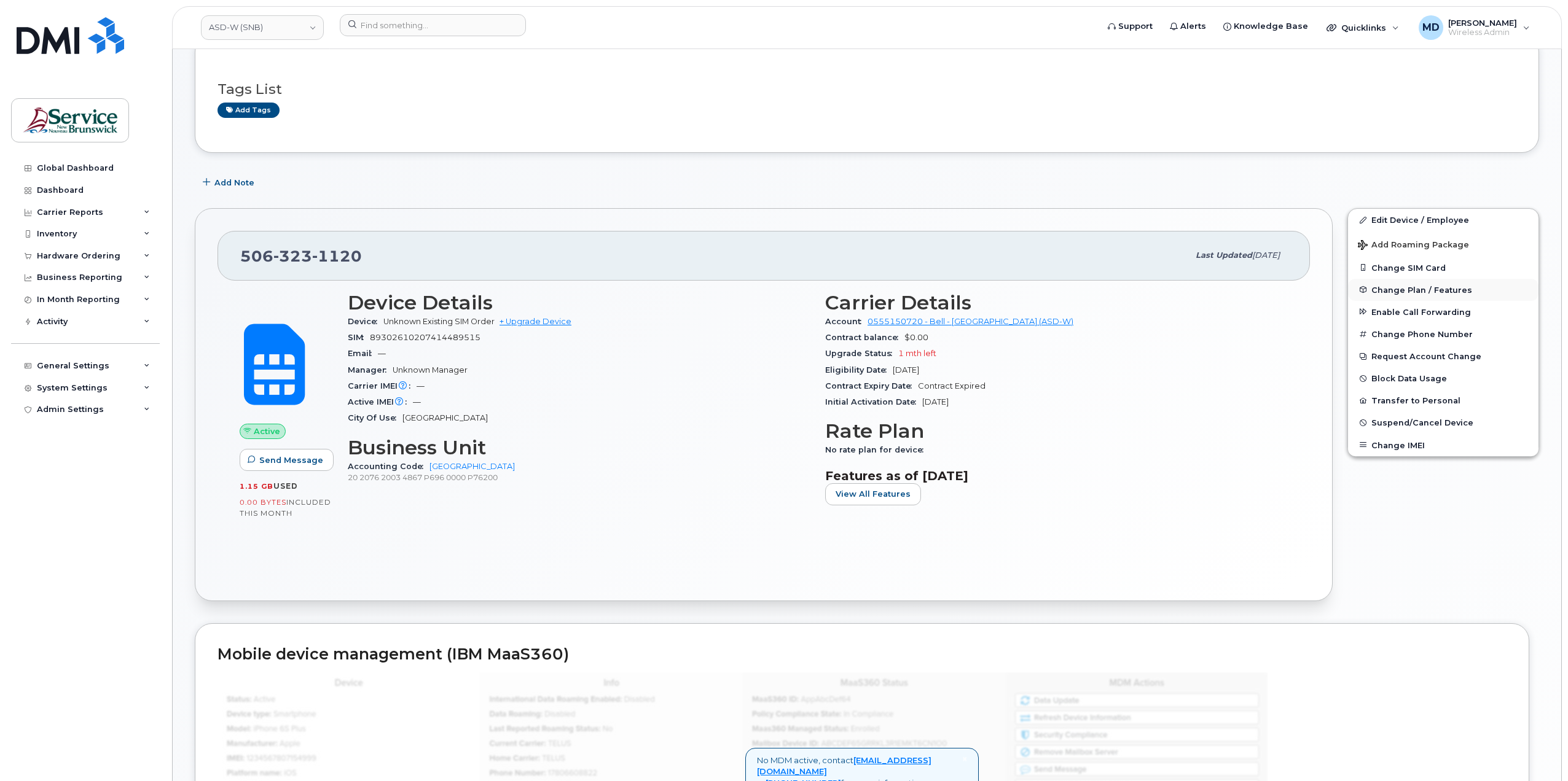
click at [1411, 288] on span "Change Plan / Features" at bounding box center [1421, 289] width 101 height 9
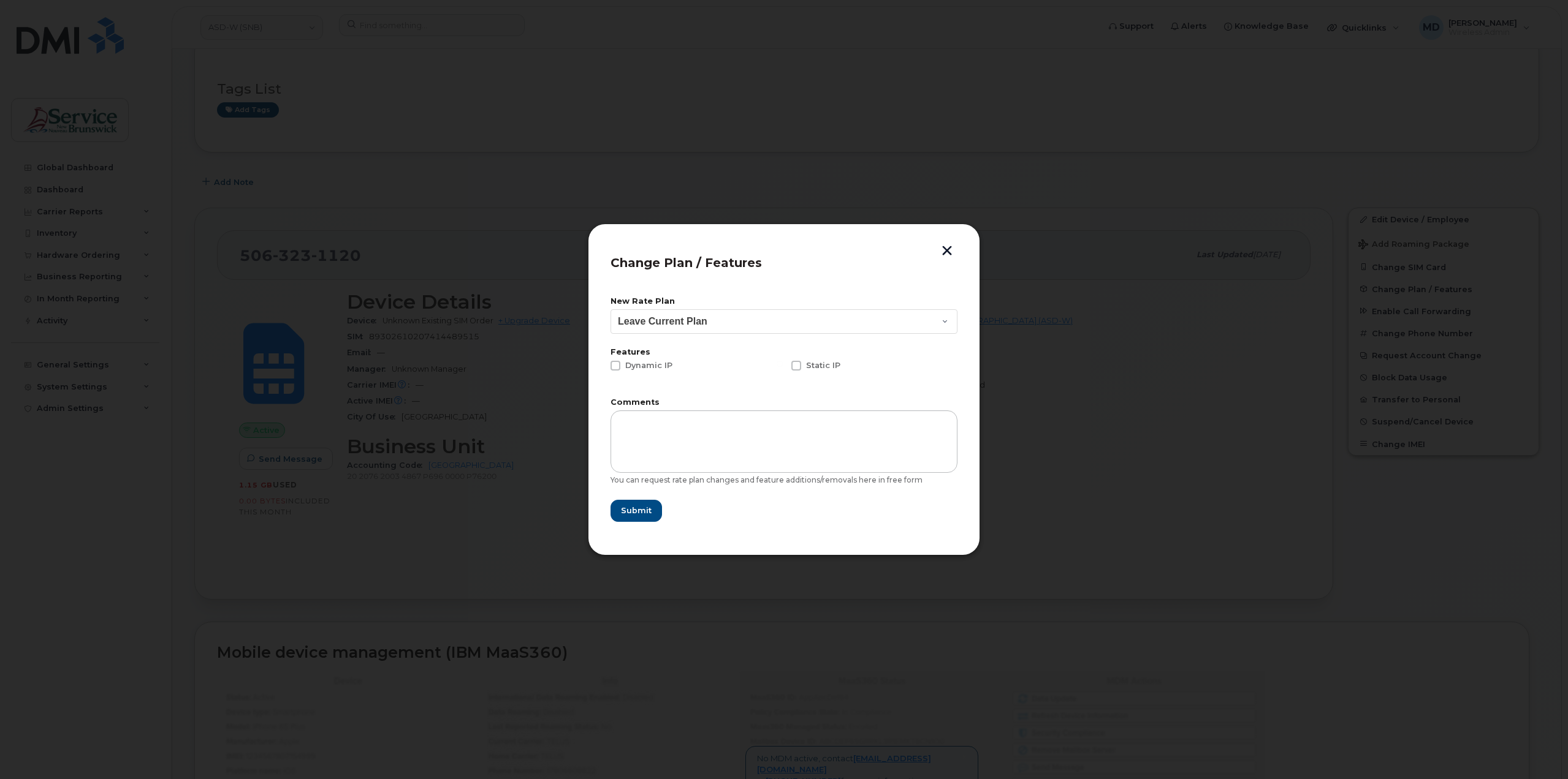
click at [948, 245] on button "button" at bounding box center [947, 252] width 18 height 13
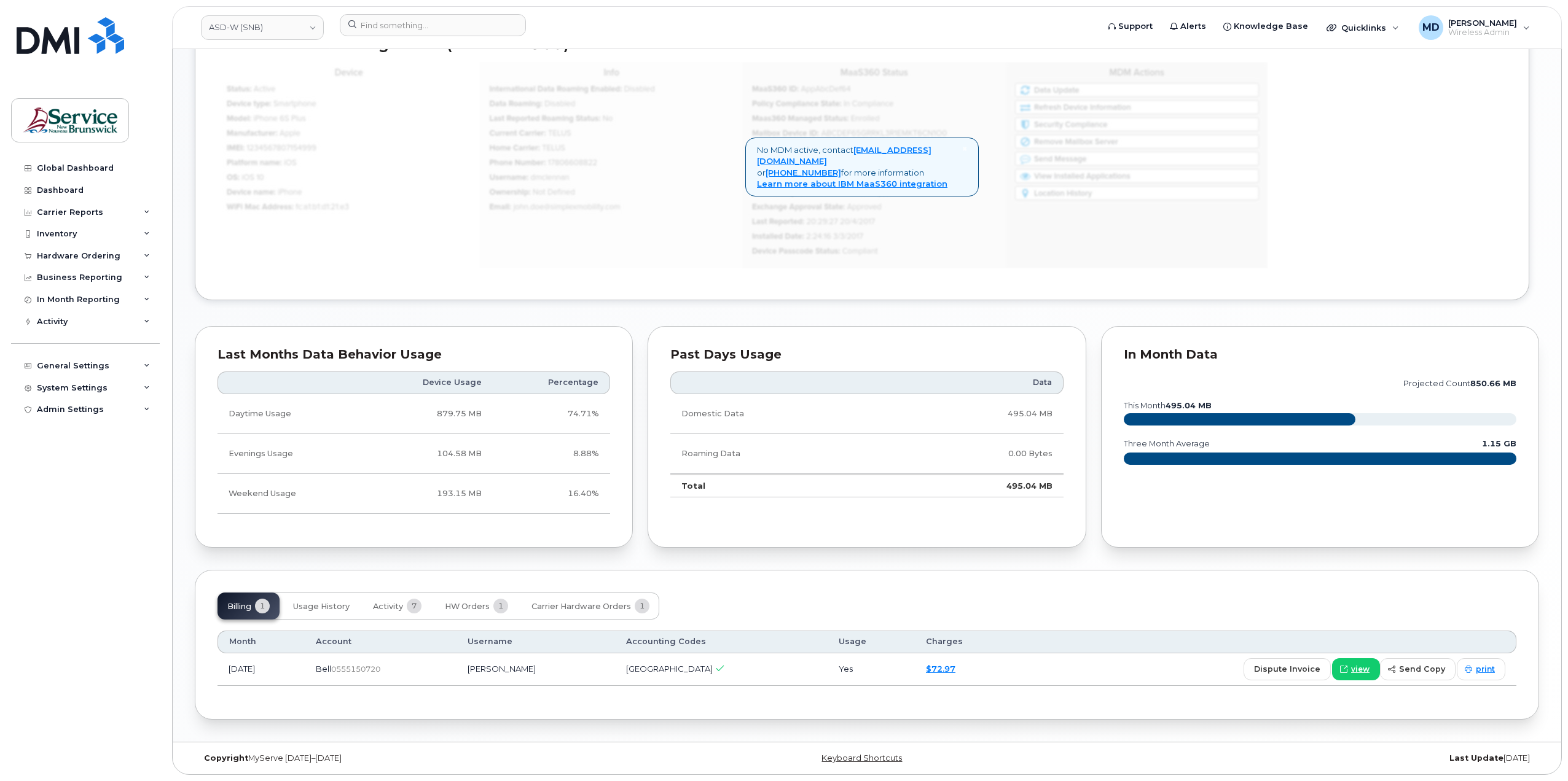
scroll to position [0, 0]
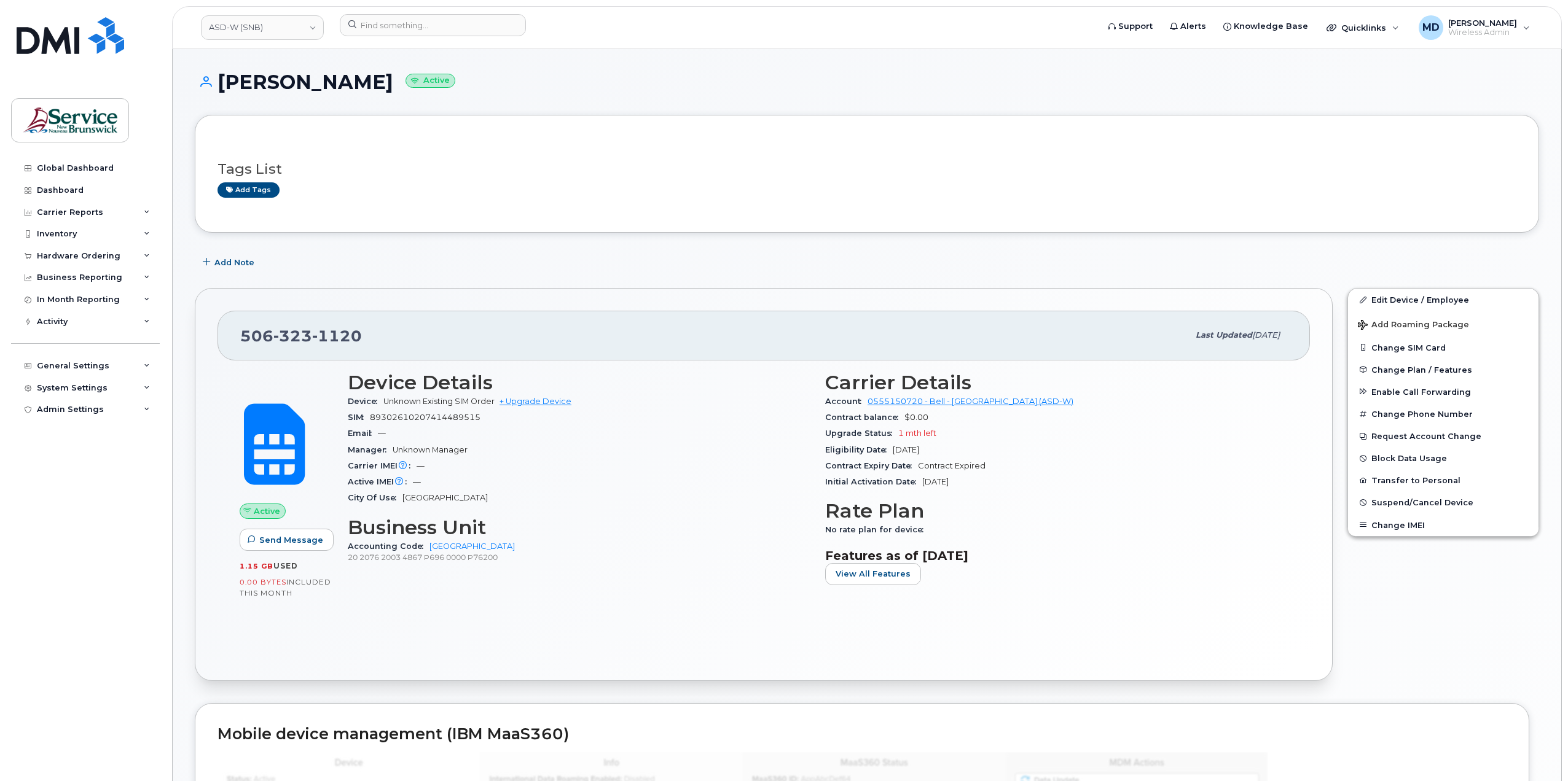
click at [350, 333] on span "1120" at bounding box center [336, 336] width 50 height 18
copy span "506 323 1120"
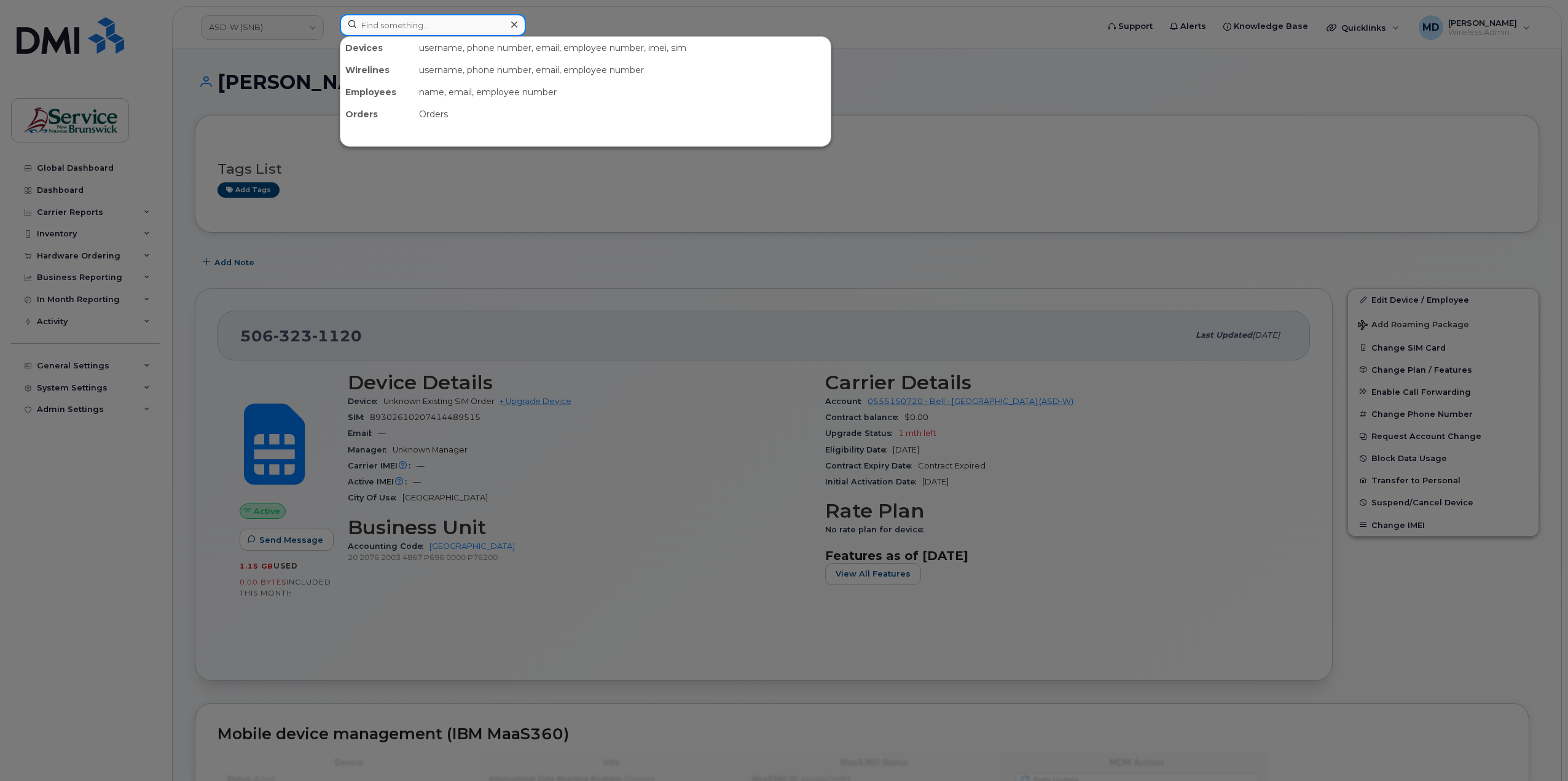
click at [446, 25] on input at bounding box center [432, 25] width 186 height 22
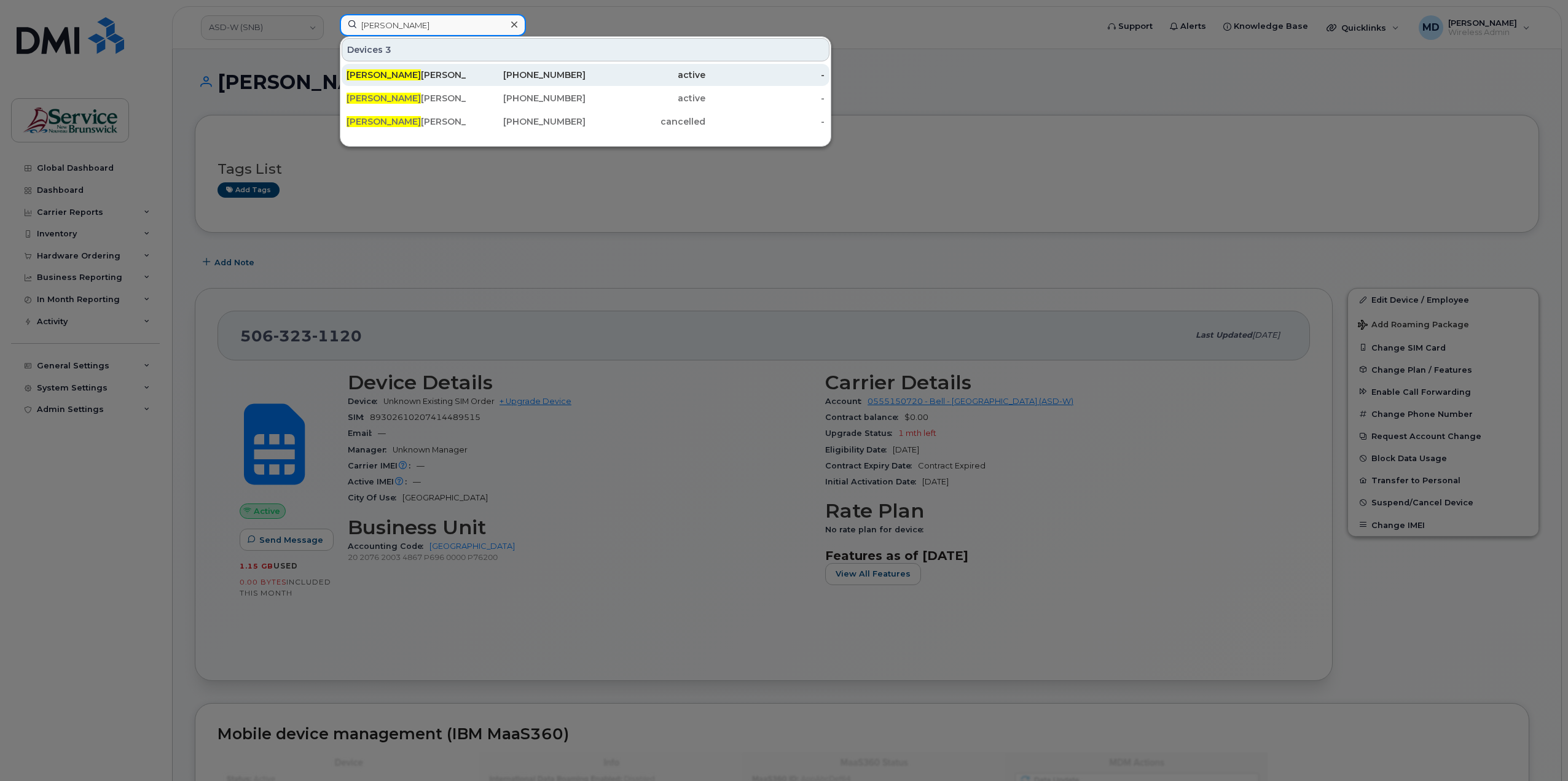
type input "laurie"
click at [402, 72] on div "Laurie Ann Young" at bounding box center [406, 75] width 120 height 12
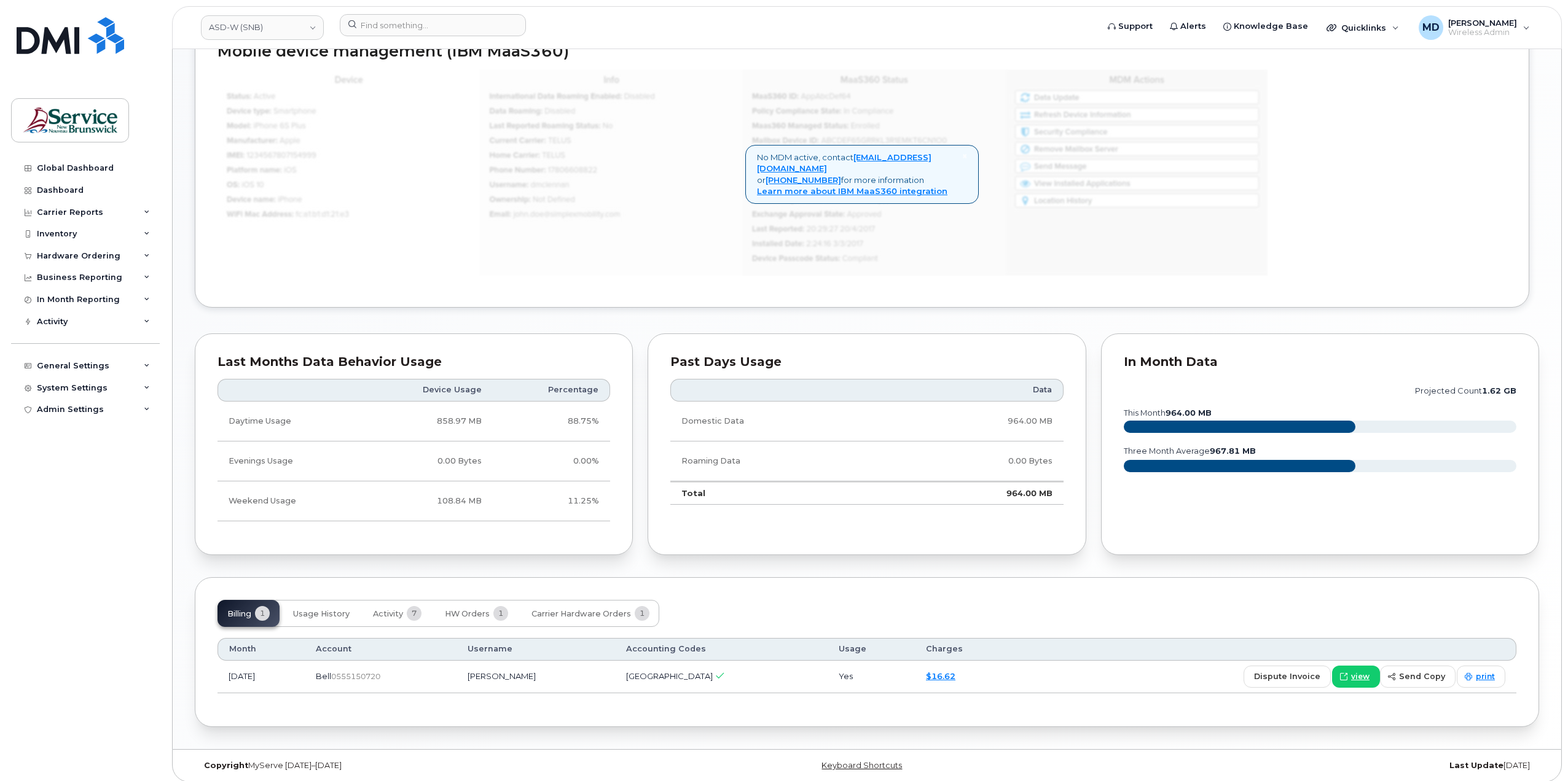
scroll to position [694, 0]
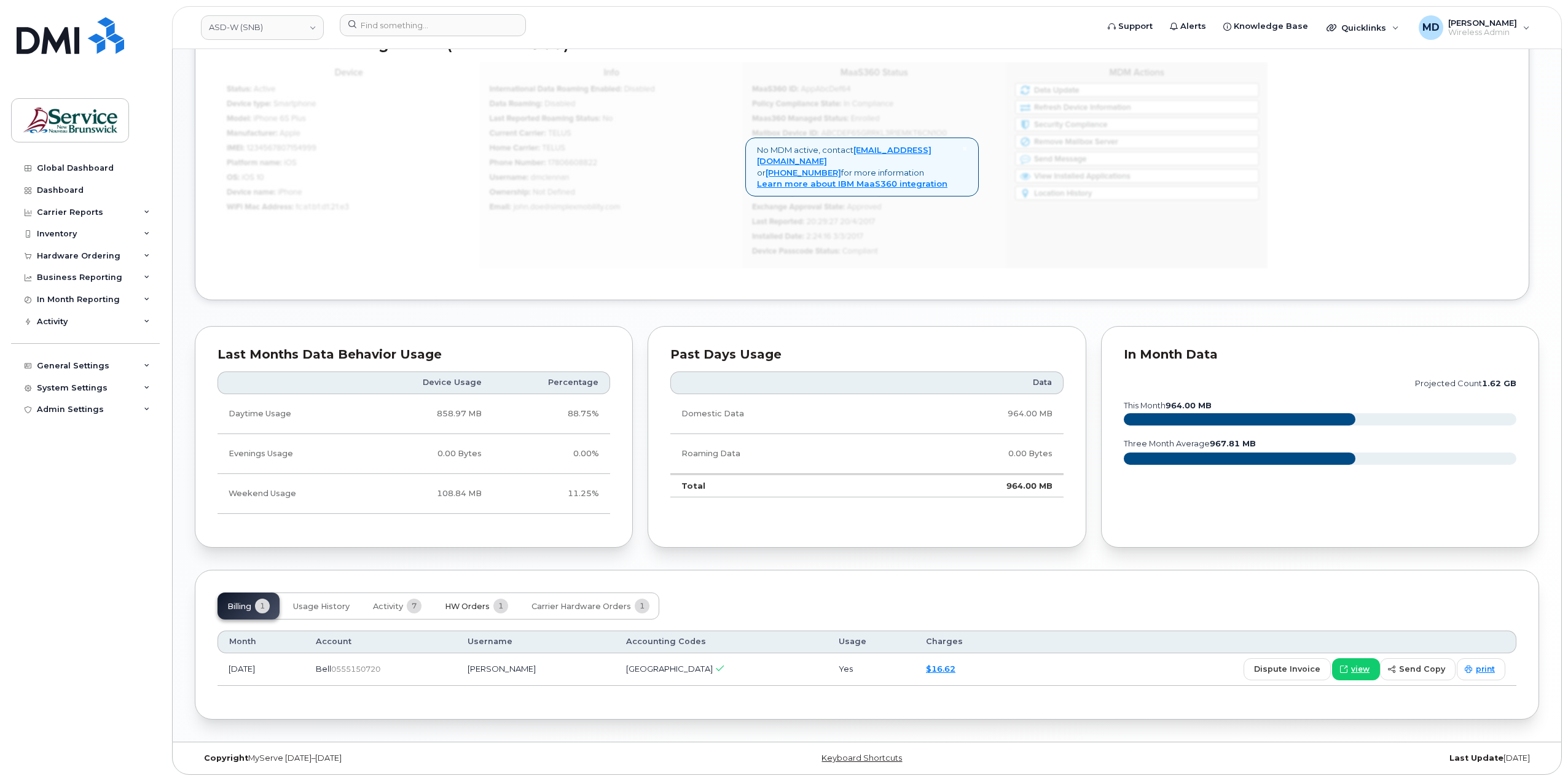
click at [444, 607] on button "HW Orders 1" at bounding box center [476, 605] width 83 height 27
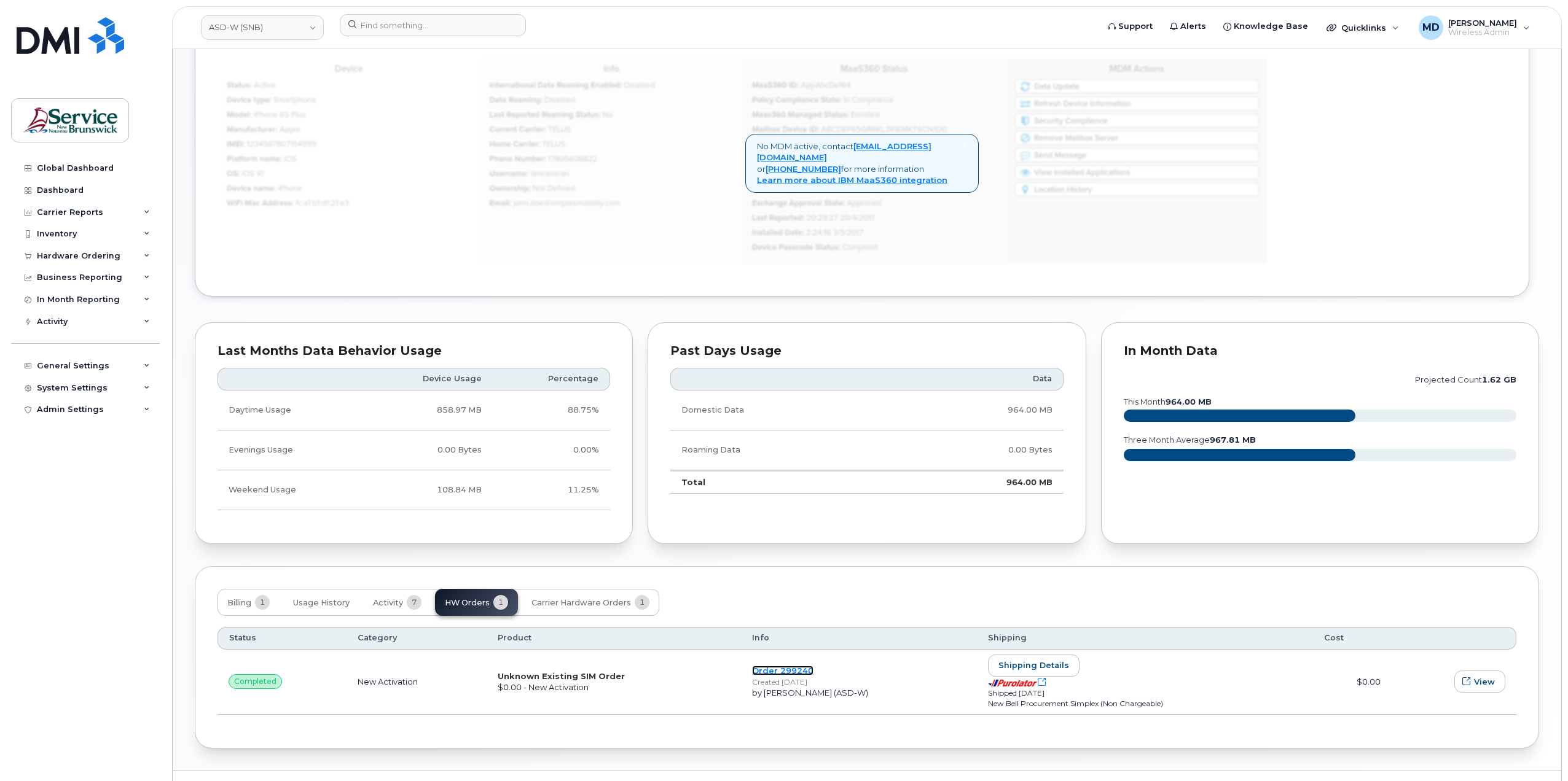
click at [757, 676] on link "Order 299240" at bounding box center [782, 671] width 62 height 10
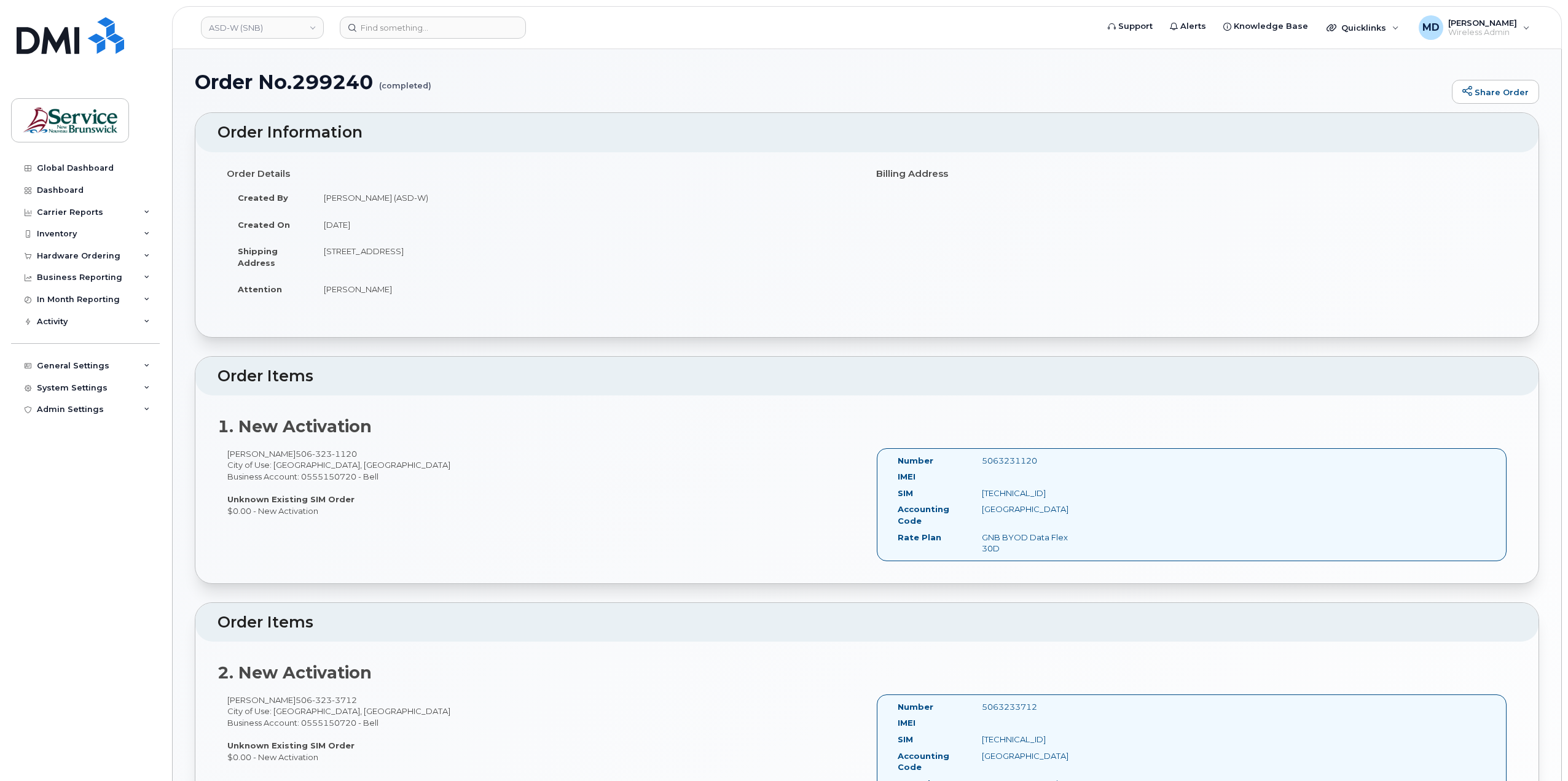
scroll to position [204, 0]
